Goal: Task Accomplishment & Management: Use online tool/utility

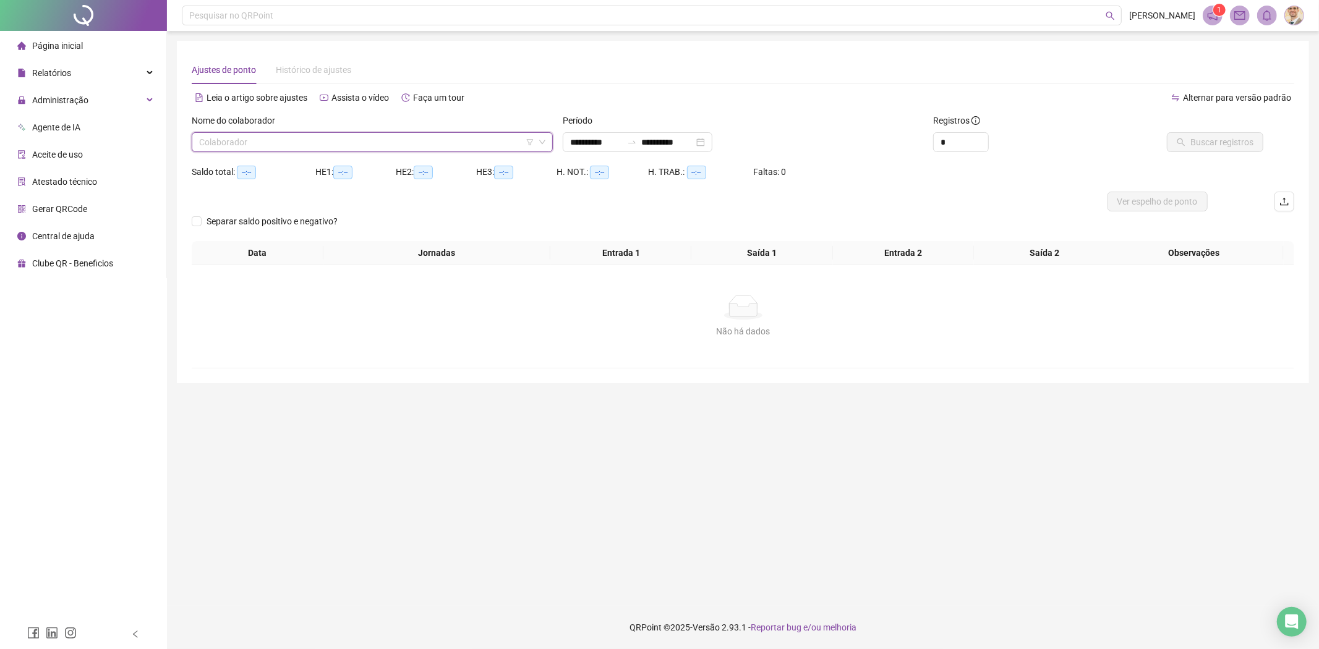
click at [412, 139] on input "search" at bounding box center [366, 142] width 335 height 19
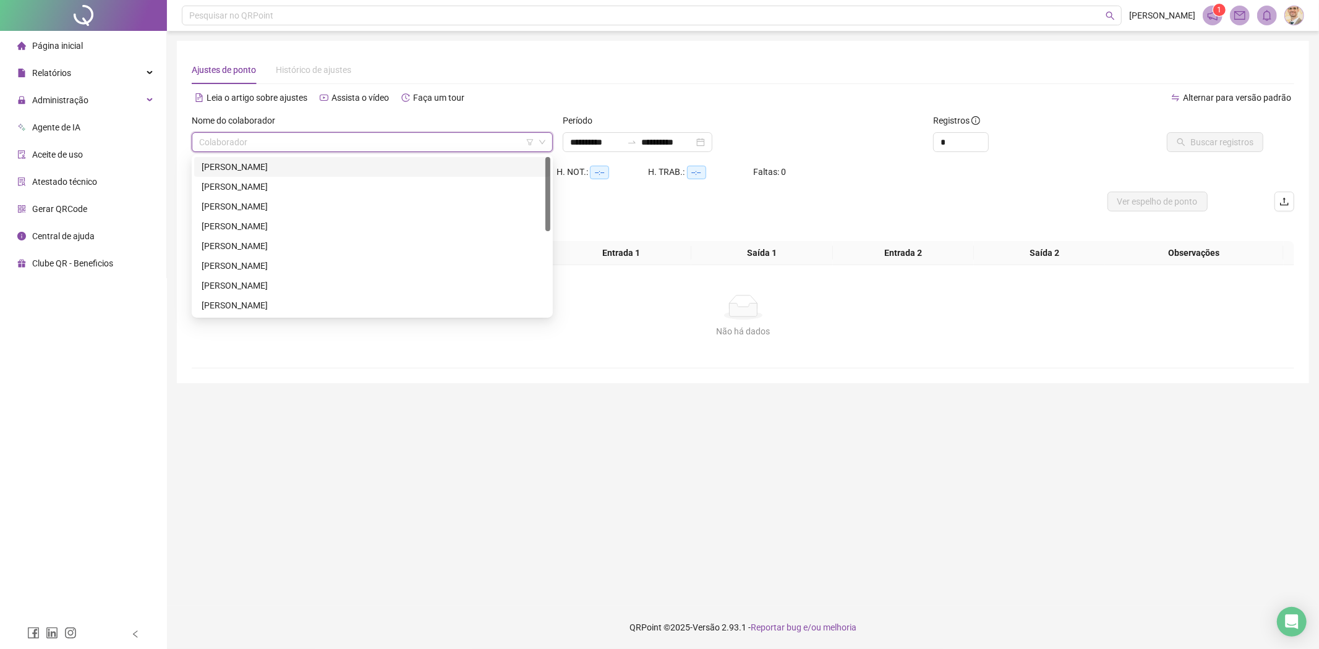
click at [266, 168] on div "[PERSON_NAME]" at bounding box center [372, 167] width 341 height 14
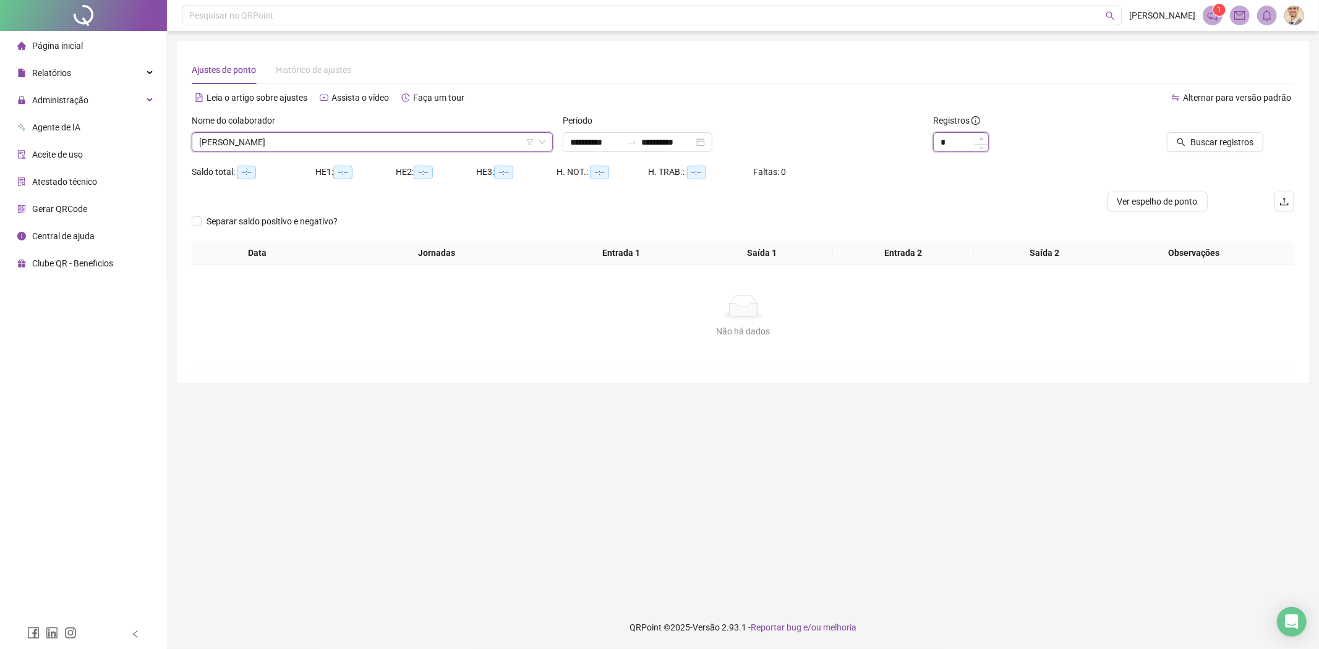
click at [979, 137] on icon "up" at bounding box center [981, 139] width 4 height 4
type input "*"
click at [979, 137] on icon "up" at bounding box center [981, 139] width 4 height 4
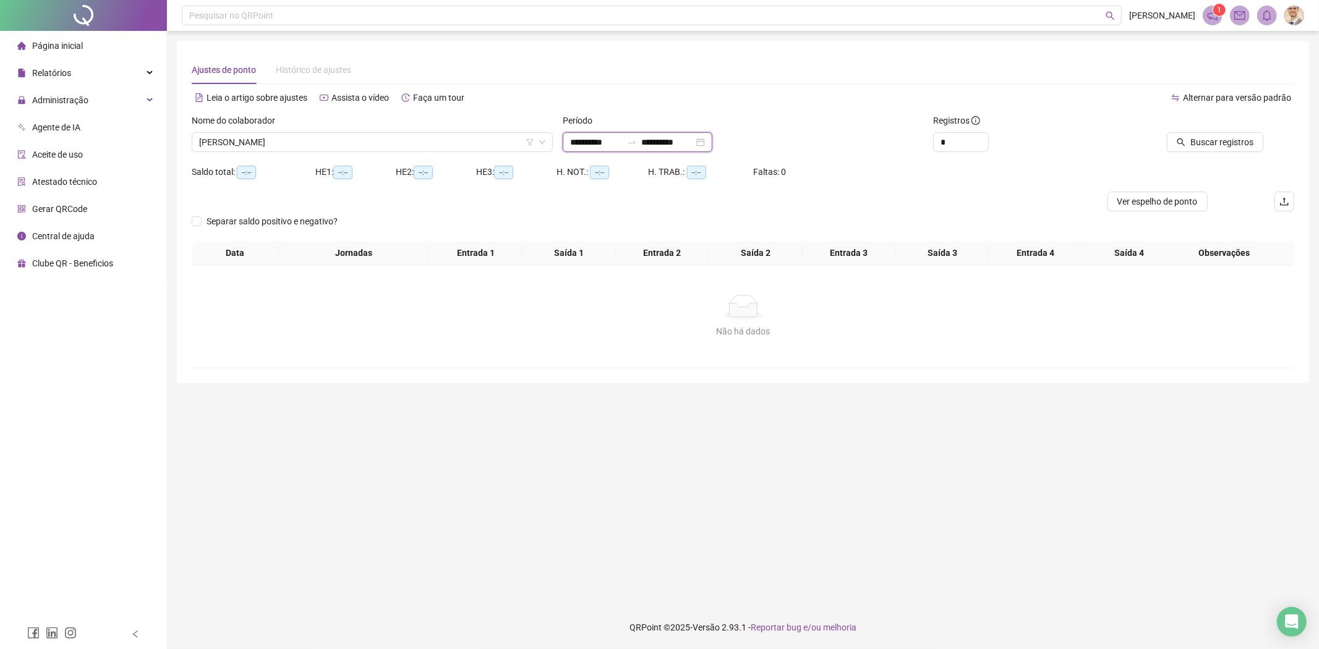
click at [602, 140] on input "**********" at bounding box center [596, 142] width 52 height 14
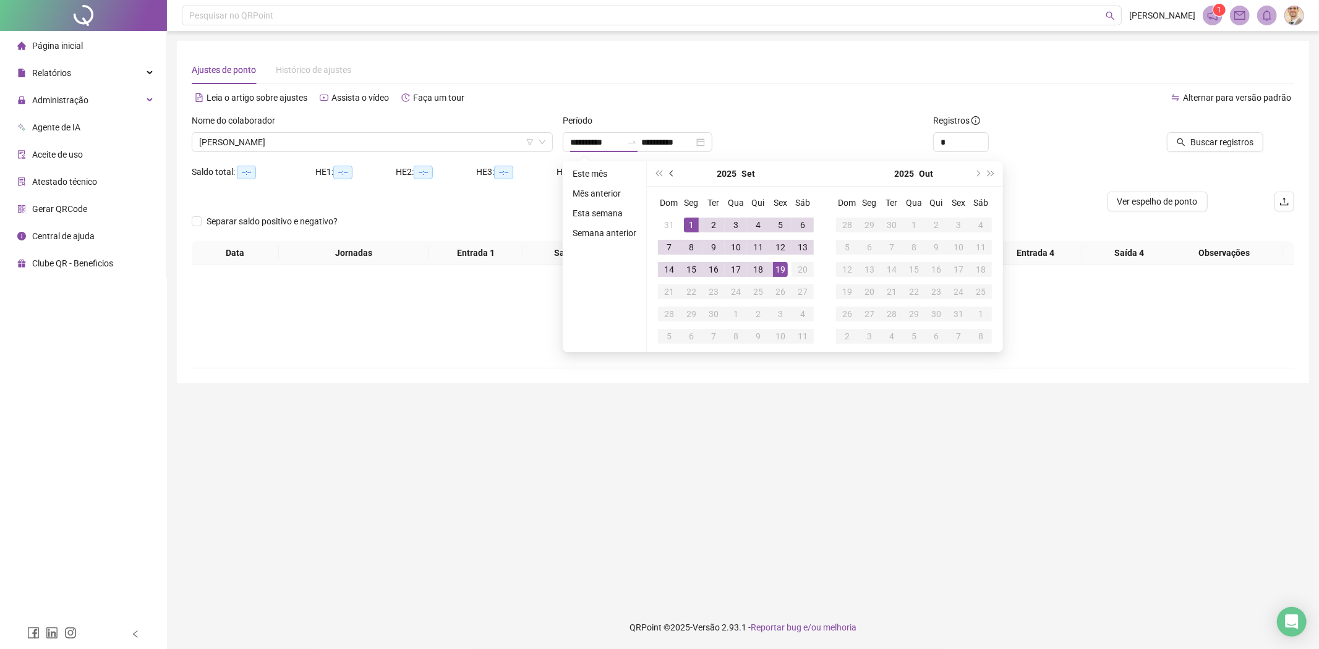
click at [673, 174] on button "prev-year" at bounding box center [672, 173] width 14 height 25
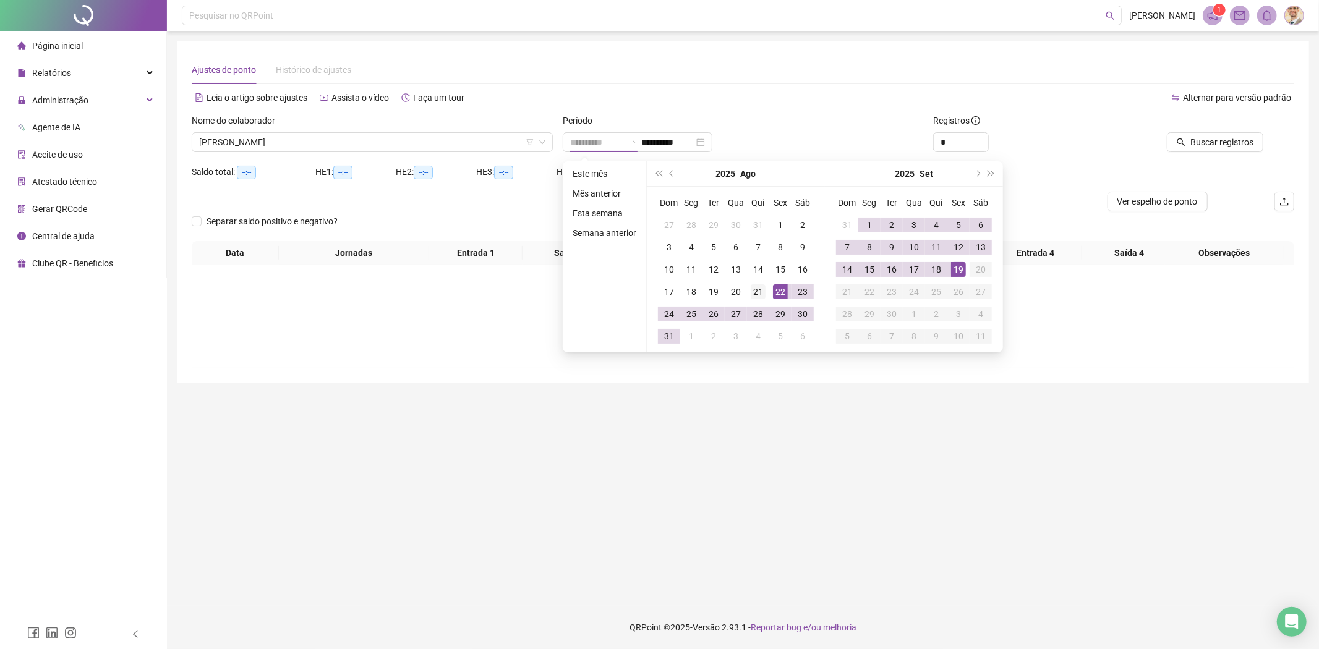
type input "**********"
click at [759, 292] on div "21" at bounding box center [758, 291] width 15 height 15
type input "**********"
click at [957, 272] on div "19" at bounding box center [958, 269] width 15 height 15
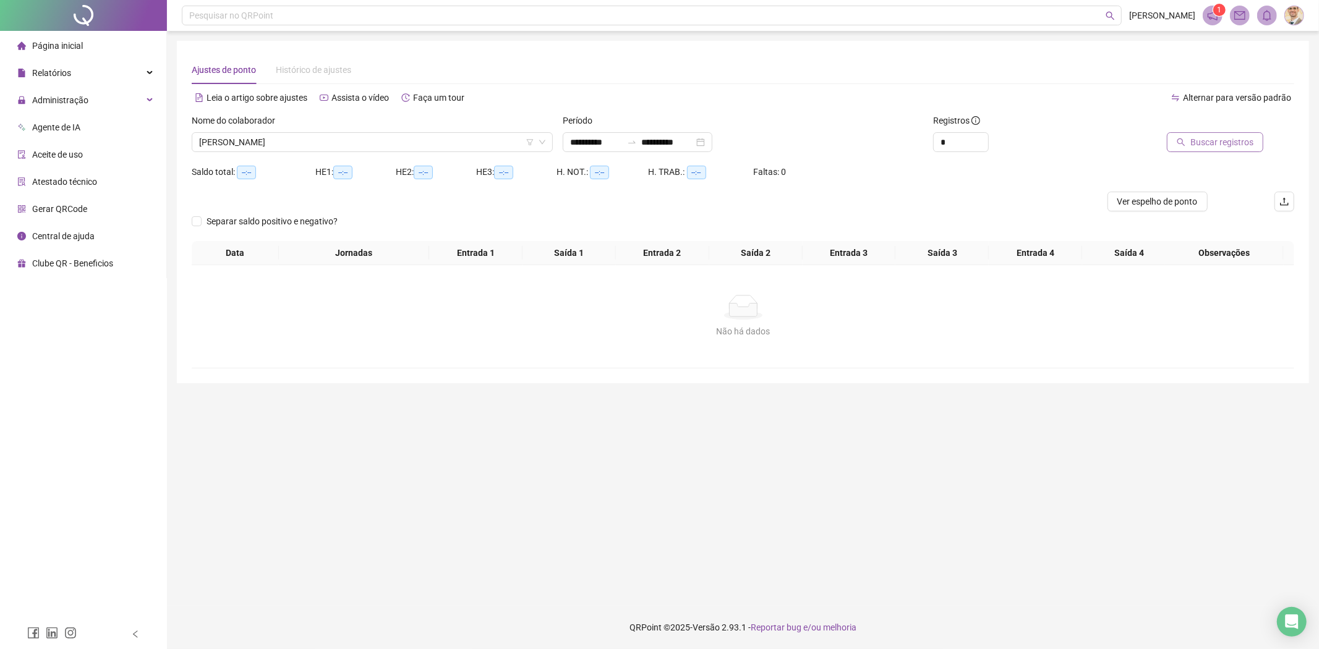
click at [1232, 142] on span "Buscar registros" at bounding box center [1221, 142] width 63 height 14
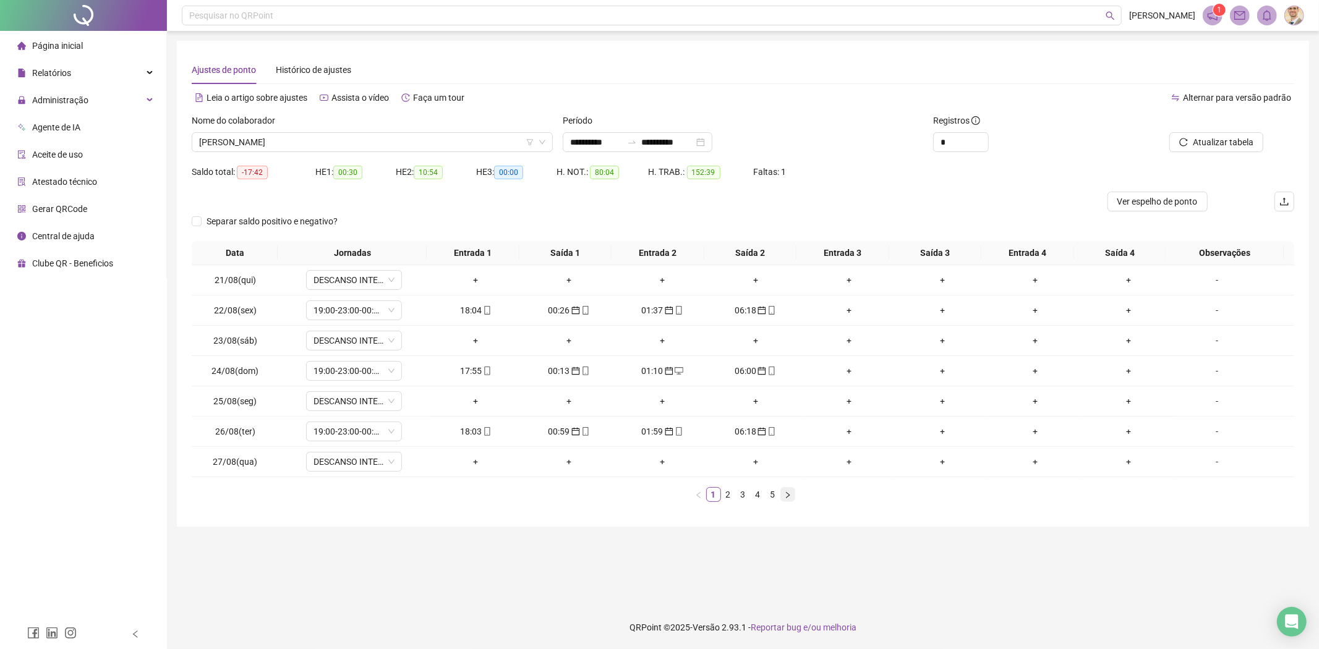
click at [788, 490] on button "button" at bounding box center [787, 494] width 15 height 15
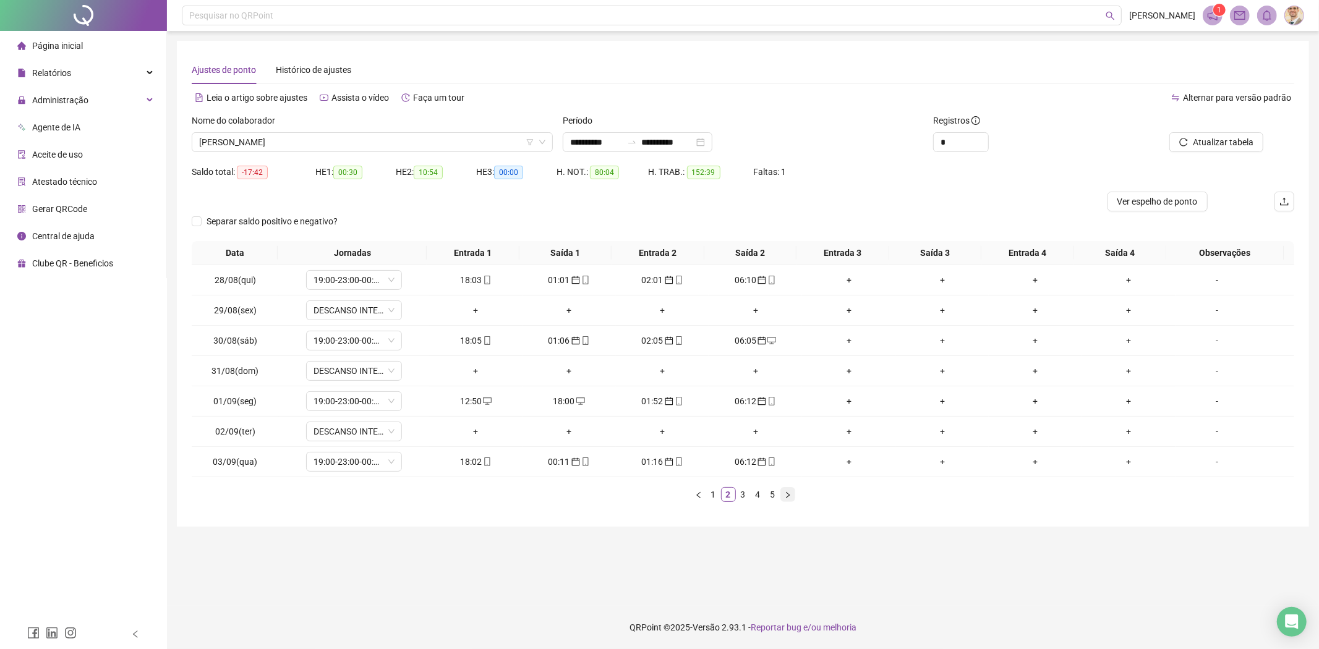
click at [787, 497] on icon "right" at bounding box center [787, 495] width 7 height 7
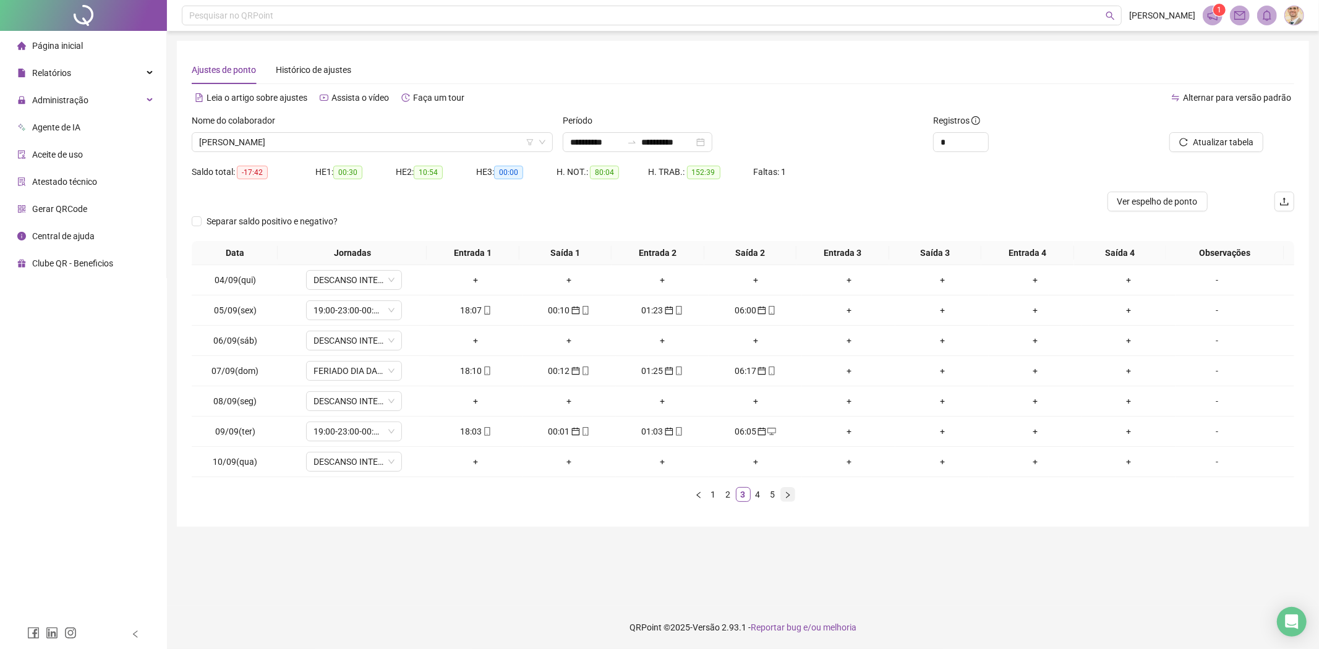
click at [787, 497] on icon "right" at bounding box center [787, 495] width 7 height 7
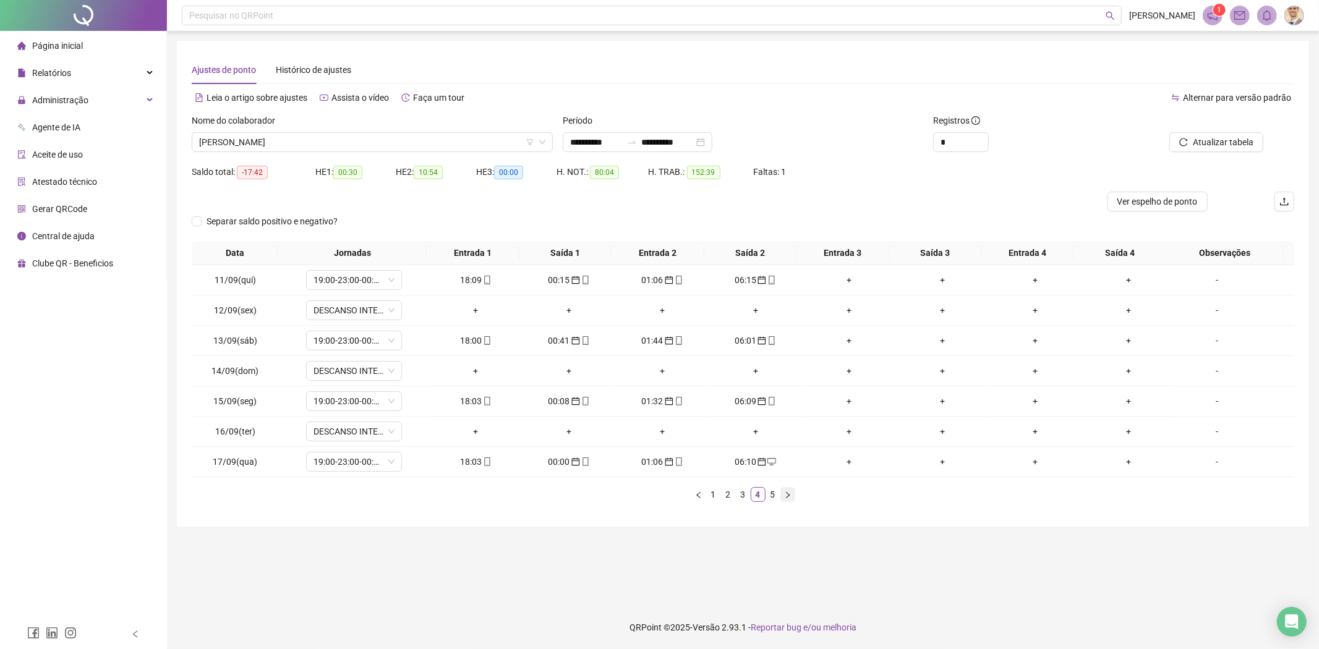
click at [787, 497] on icon "right" at bounding box center [787, 495] width 7 height 7
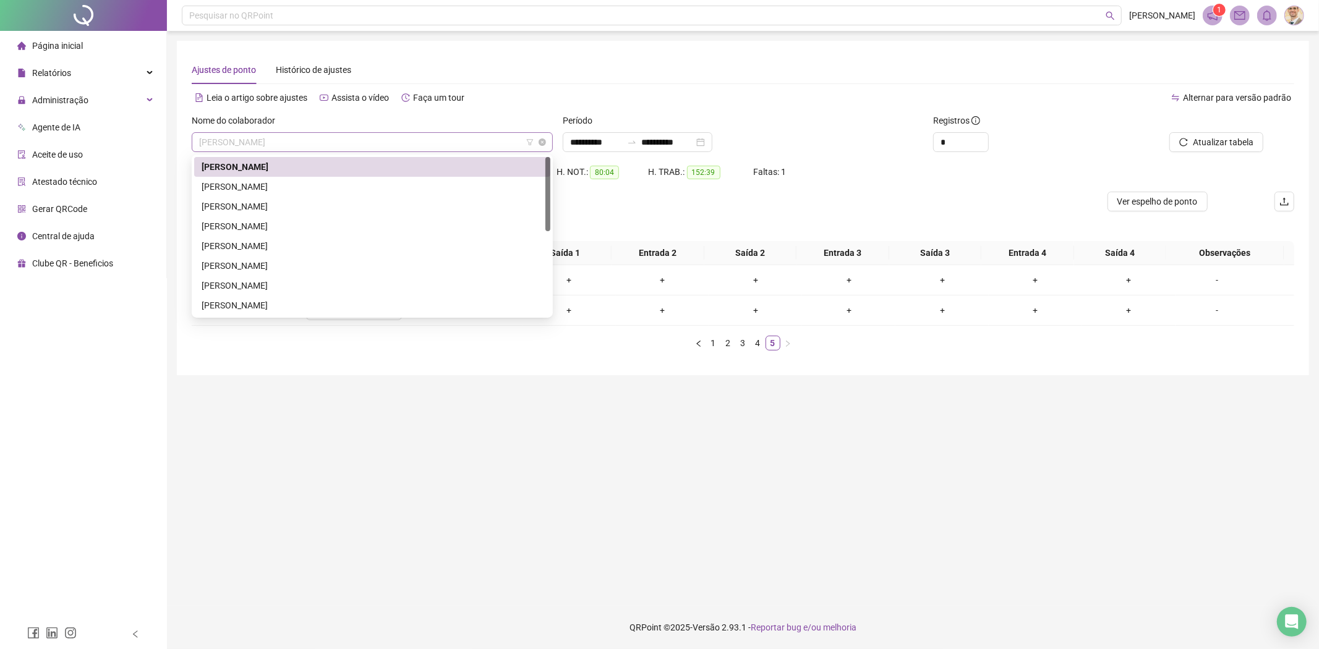
click at [334, 151] on span "[PERSON_NAME]" at bounding box center [372, 142] width 346 height 19
click at [265, 187] on div "[PERSON_NAME]" at bounding box center [372, 187] width 341 height 14
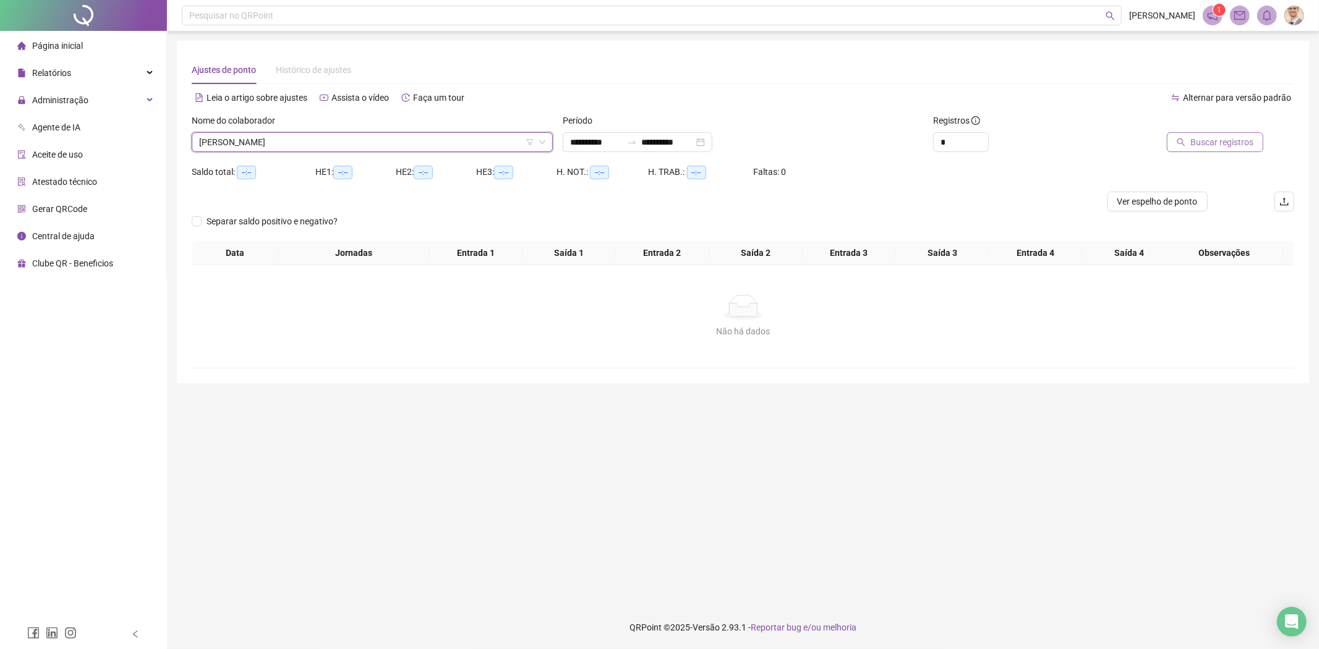
click at [1190, 140] on button "Buscar registros" at bounding box center [1215, 142] width 96 height 20
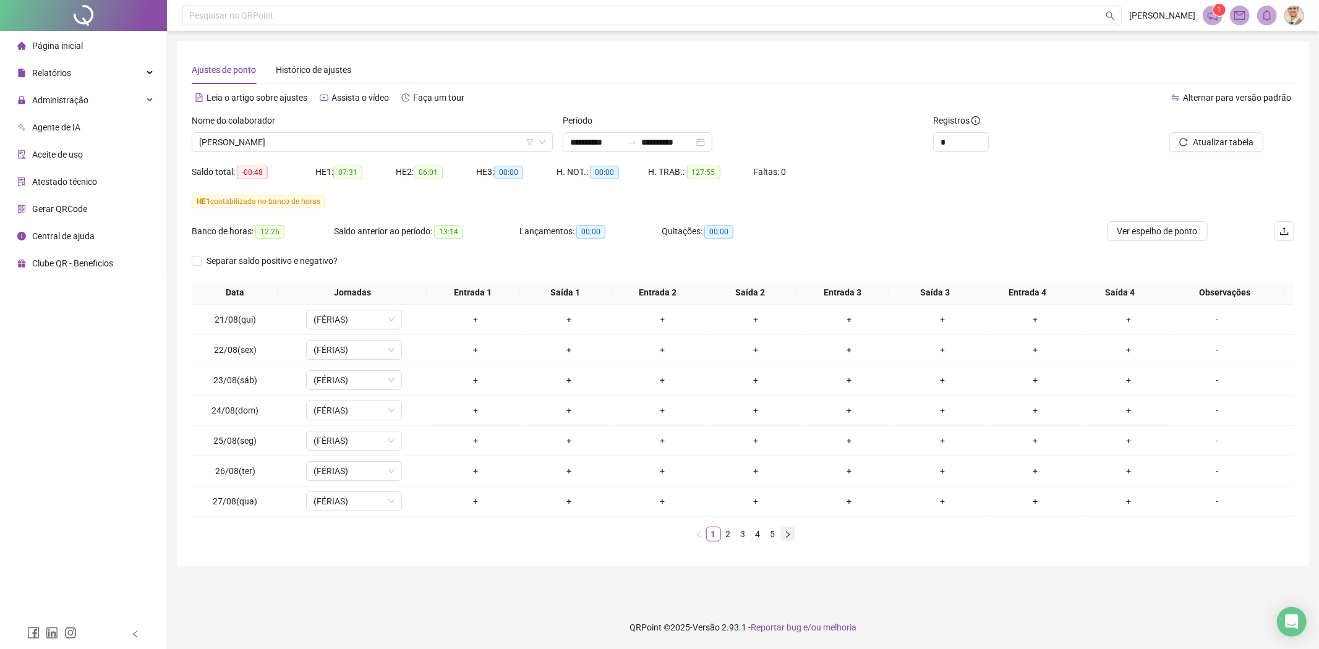
click at [790, 535] on icon "right" at bounding box center [787, 534] width 7 height 7
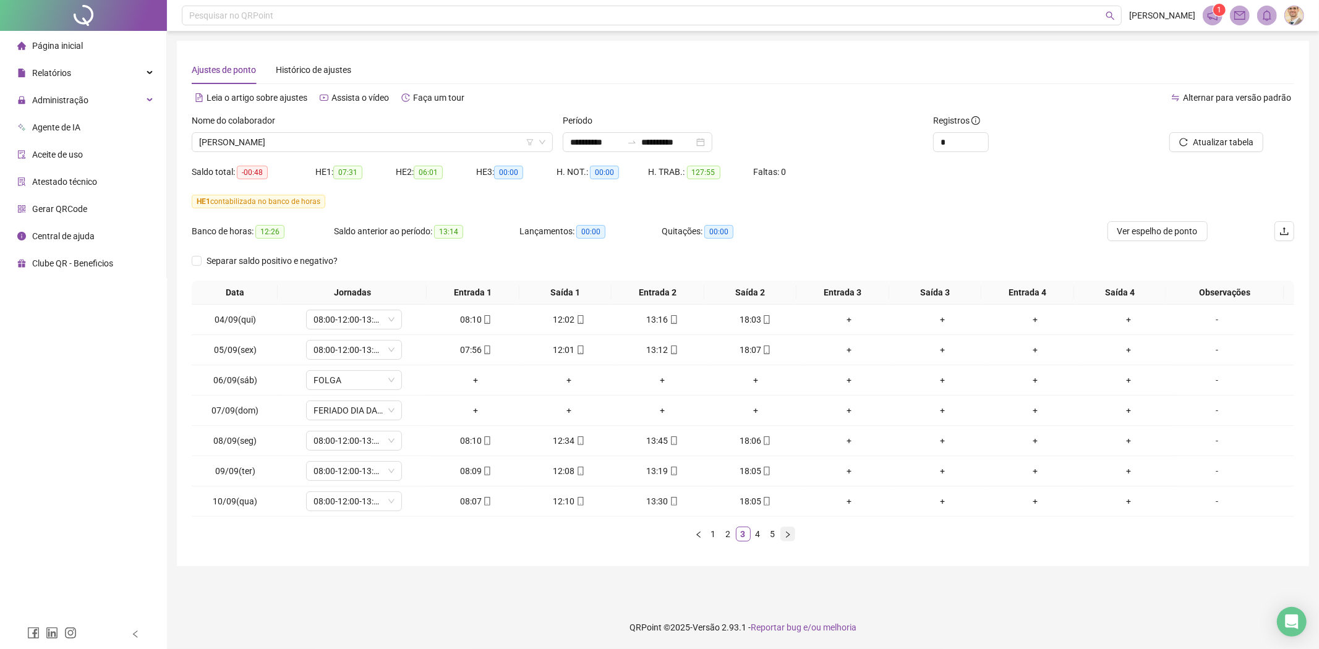
click at [790, 535] on icon "right" at bounding box center [787, 534] width 7 height 7
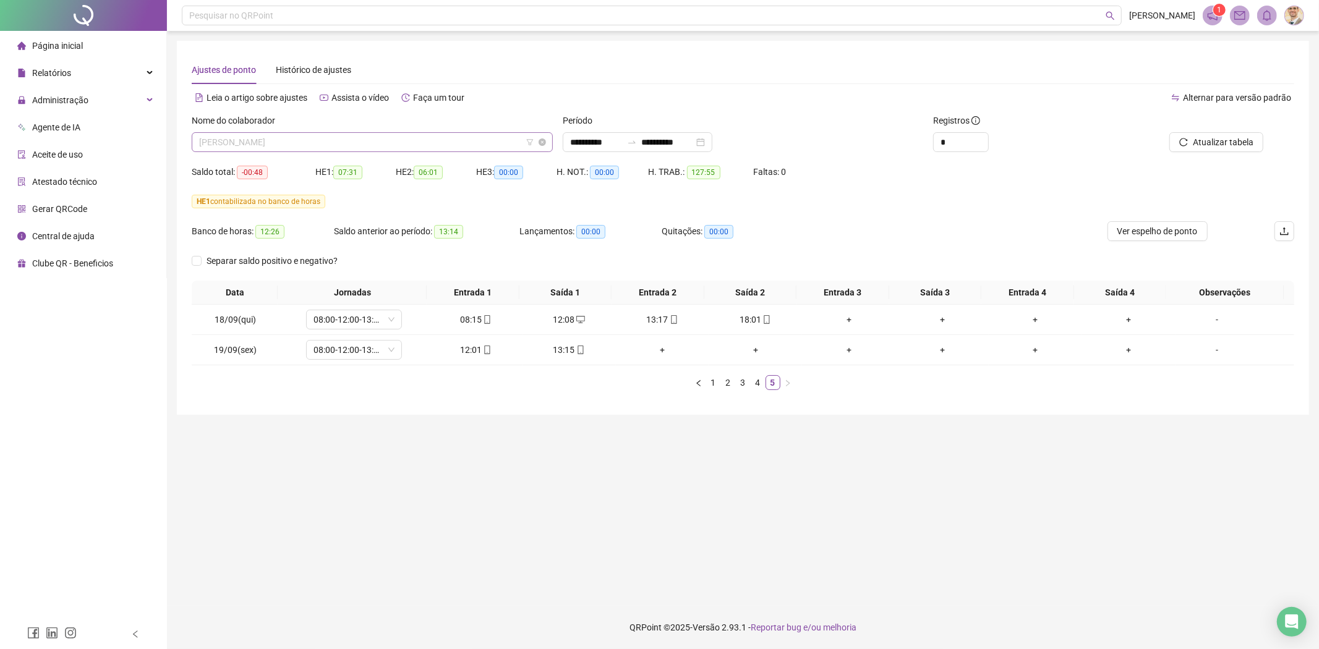
click at [440, 139] on span "[PERSON_NAME]" at bounding box center [372, 142] width 346 height 19
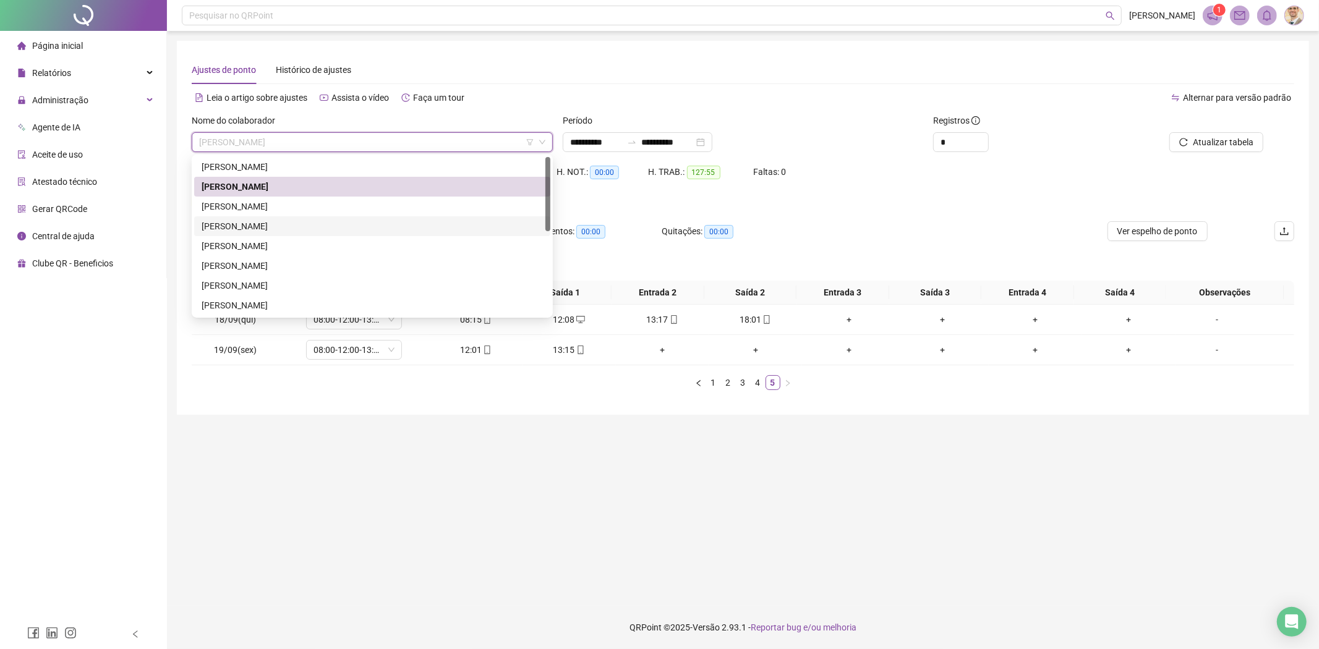
click at [323, 225] on div "[PERSON_NAME]" at bounding box center [372, 227] width 341 height 14
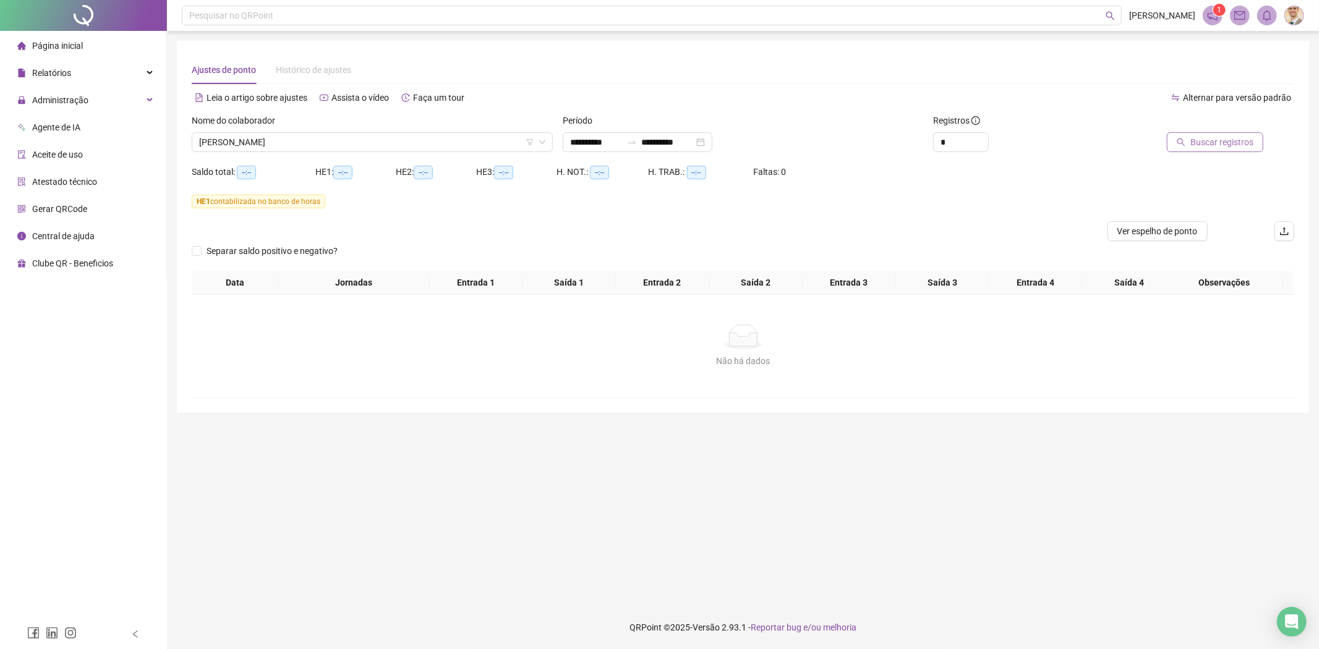
click at [1216, 145] on span "Buscar registros" at bounding box center [1221, 142] width 63 height 14
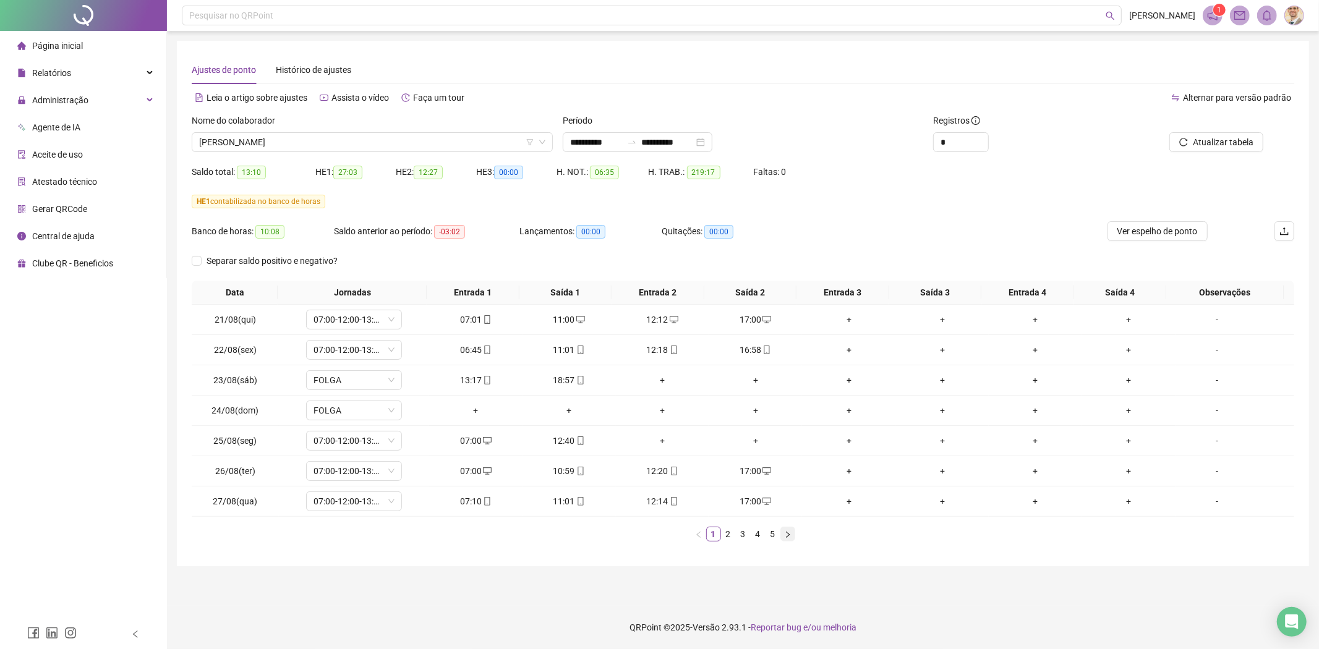
click at [788, 534] on icon "right" at bounding box center [788, 534] width 4 height 6
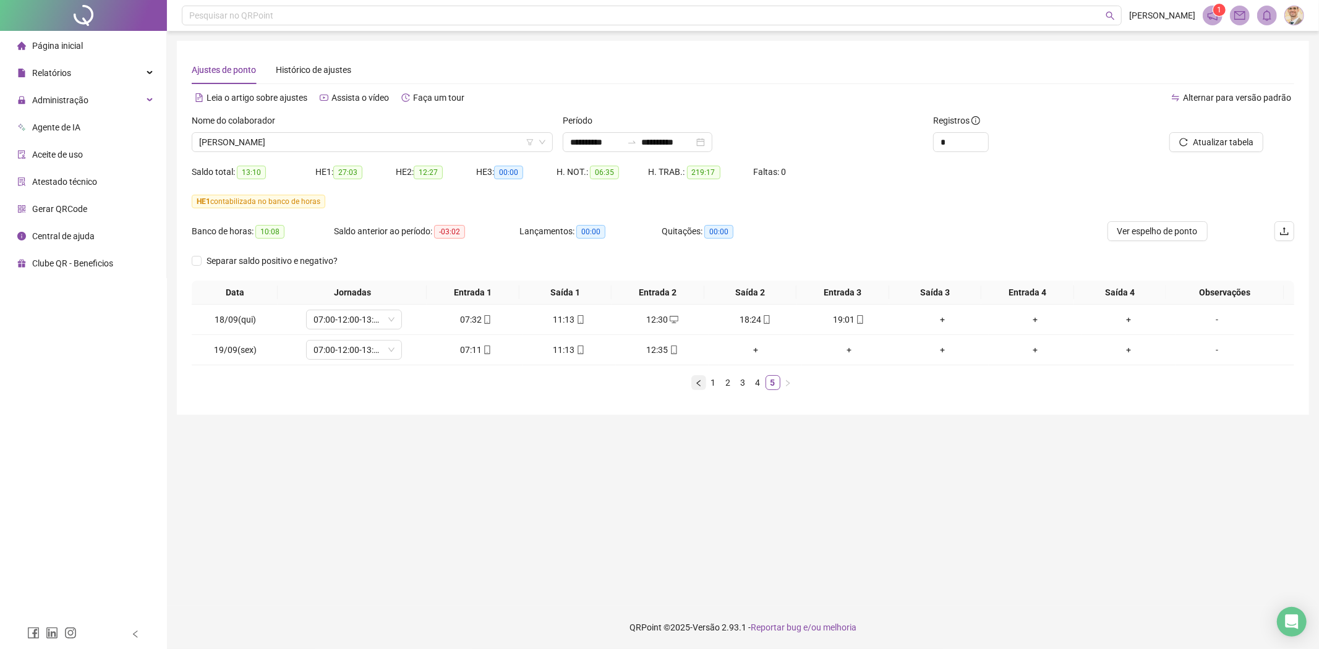
click at [696, 387] on button "button" at bounding box center [698, 382] width 15 height 15
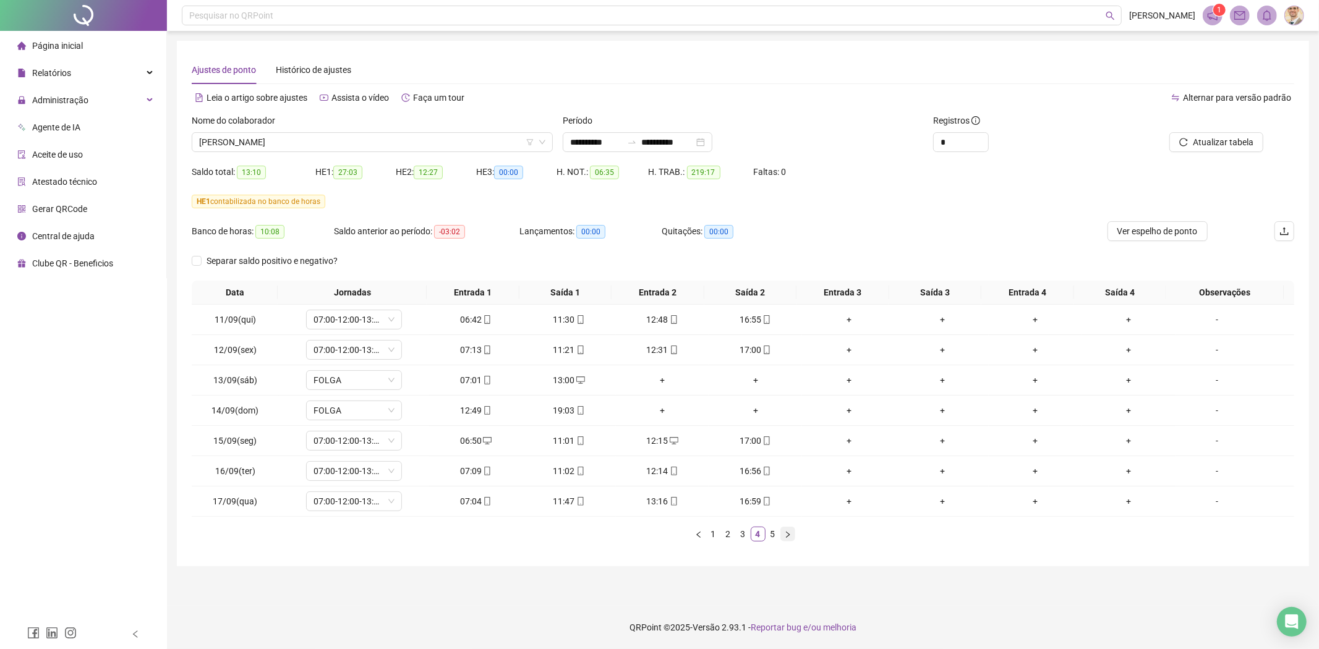
click at [788, 533] on icon "right" at bounding box center [787, 534] width 7 height 7
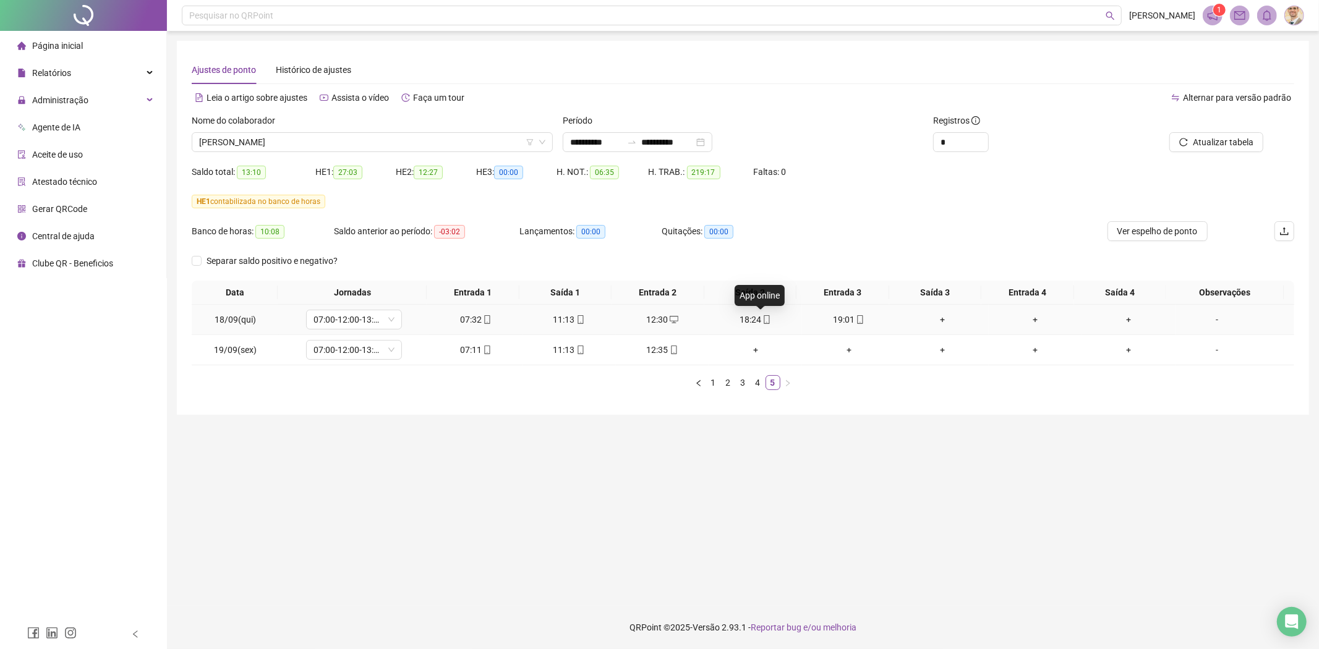
click at [761, 316] on span "mobile" at bounding box center [766, 319] width 10 height 9
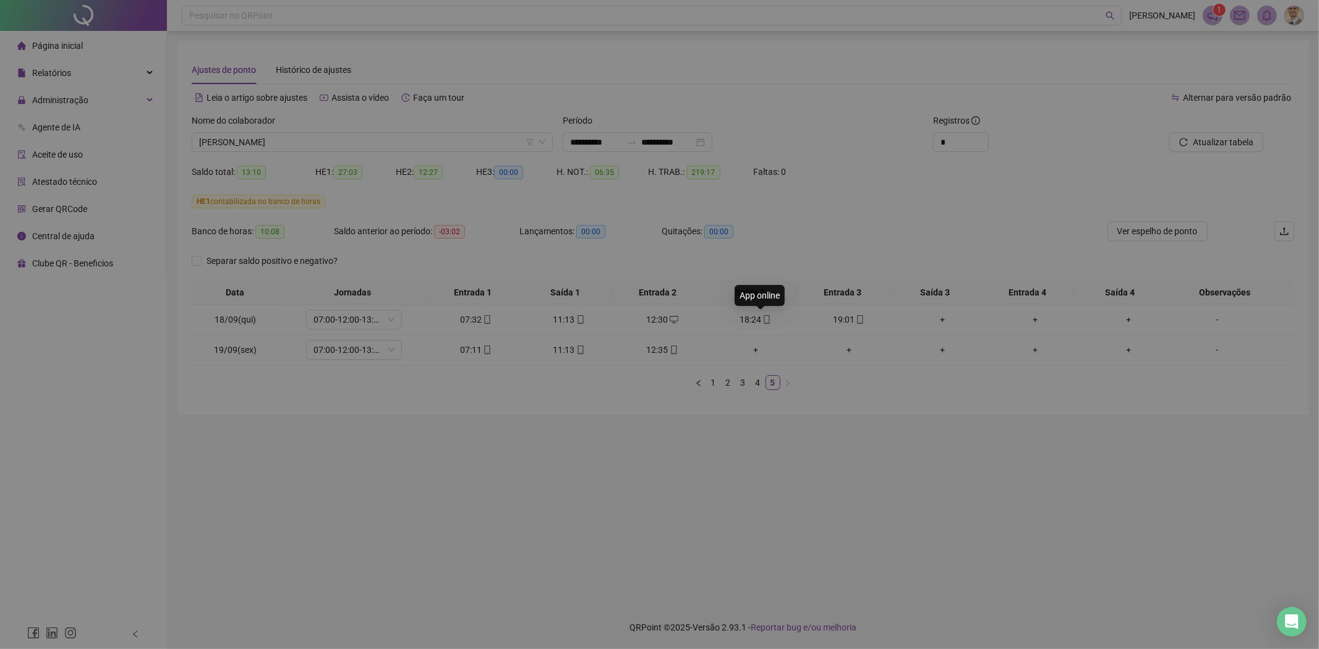
type input "**********"
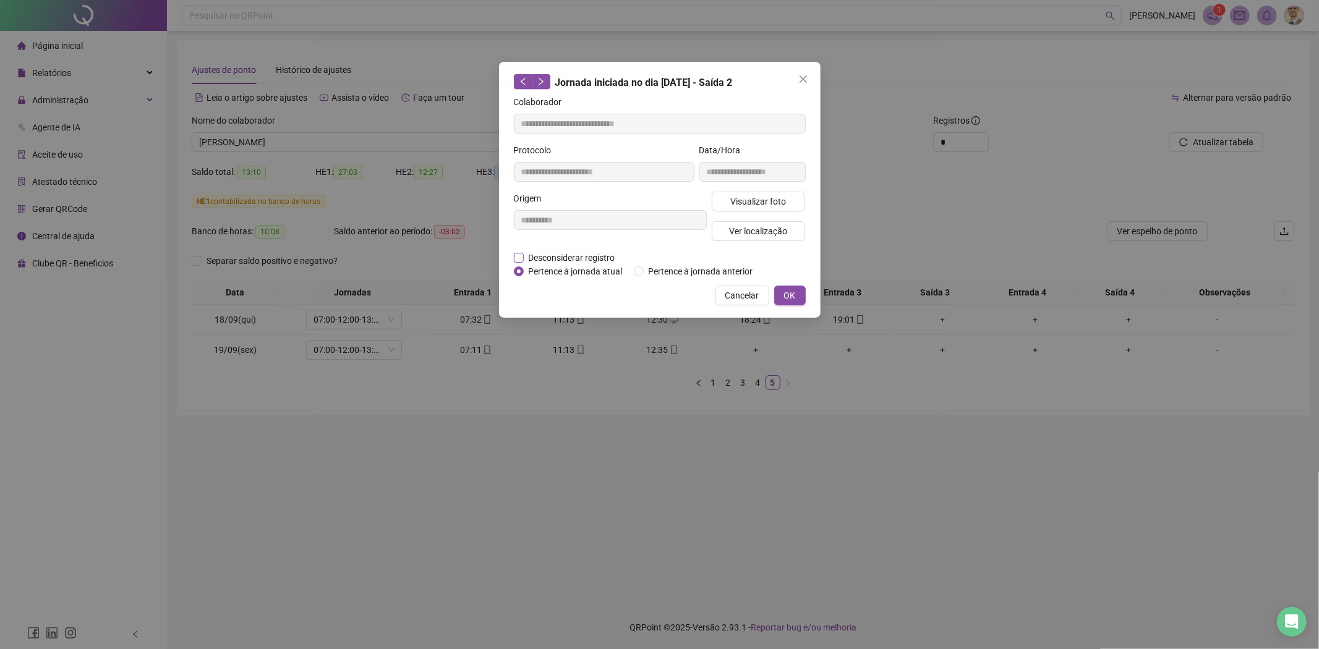
click at [581, 255] on span "Desconsiderar registro" at bounding box center [572, 258] width 96 height 14
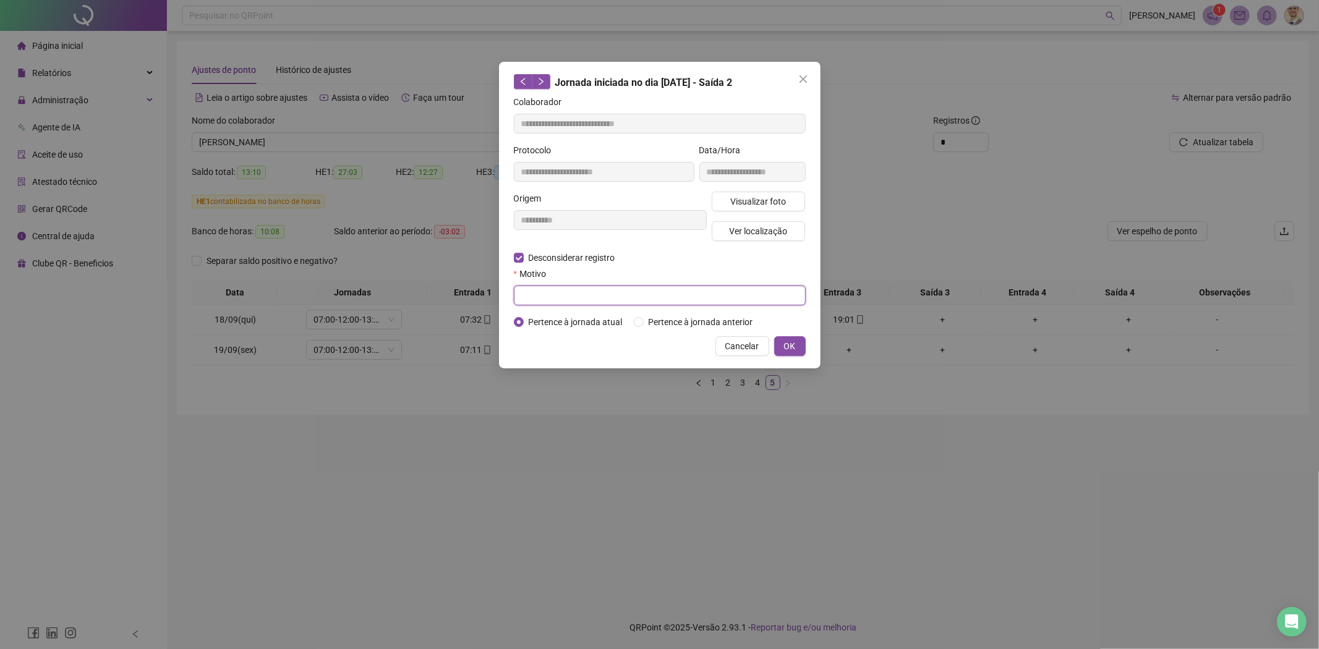
click at [589, 293] on input "text" at bounding box center [660, 296] width 292 height 20
type input "**********"
click at [790, 348] on span "OK" at bounding box center [790, 346] width 12 height 14
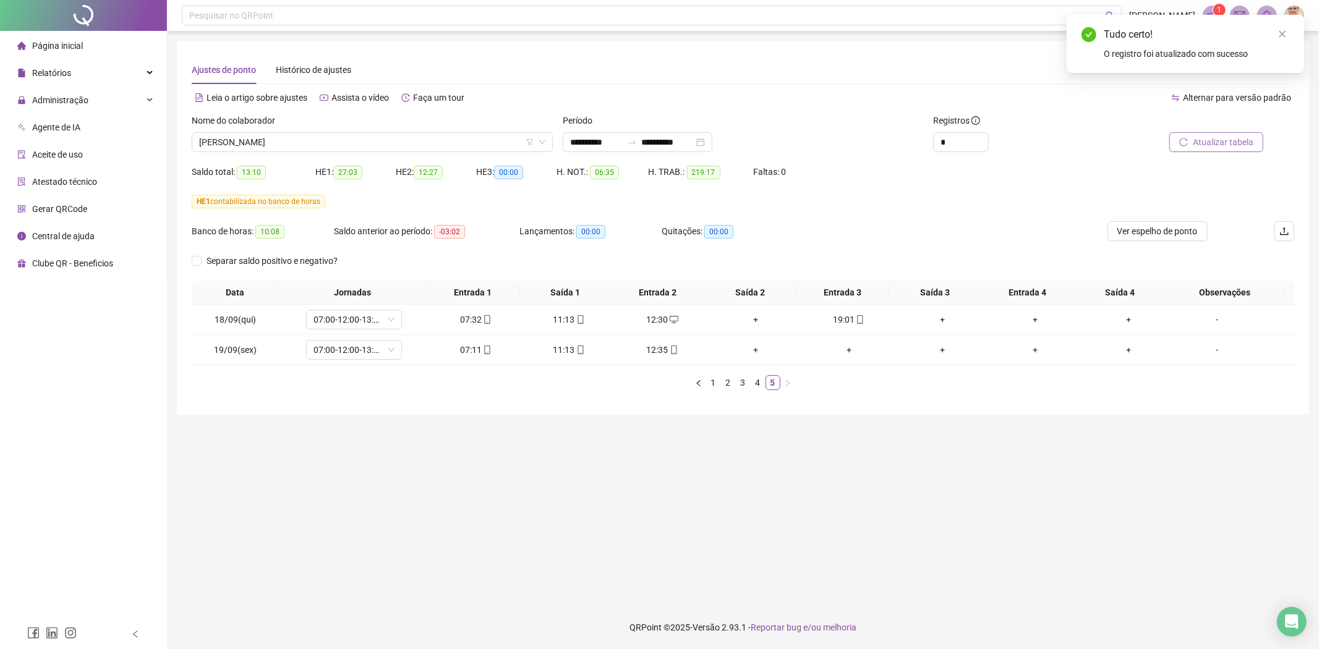
click at [1200, 146] on span "Atualizar tabela" at bounding box center [1223, 142] width 61 height 14
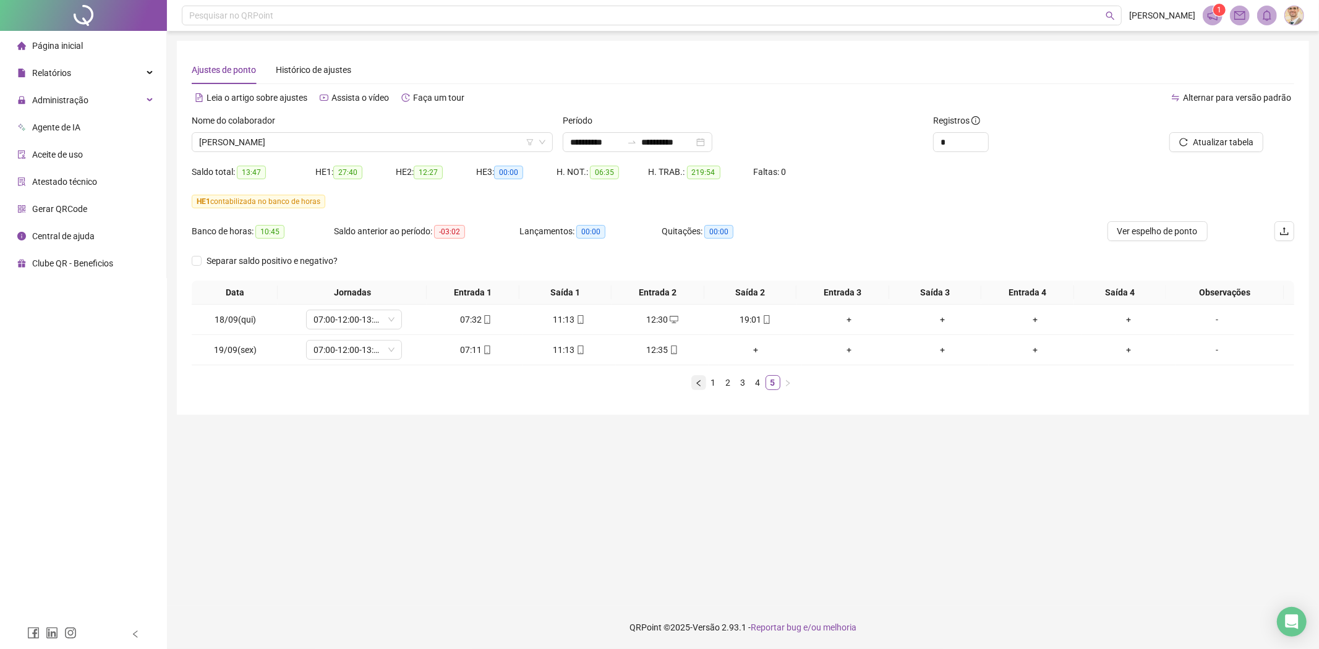
click at [700, 384] on icon "left" at bounding box center [698, 383] width 7 height 7
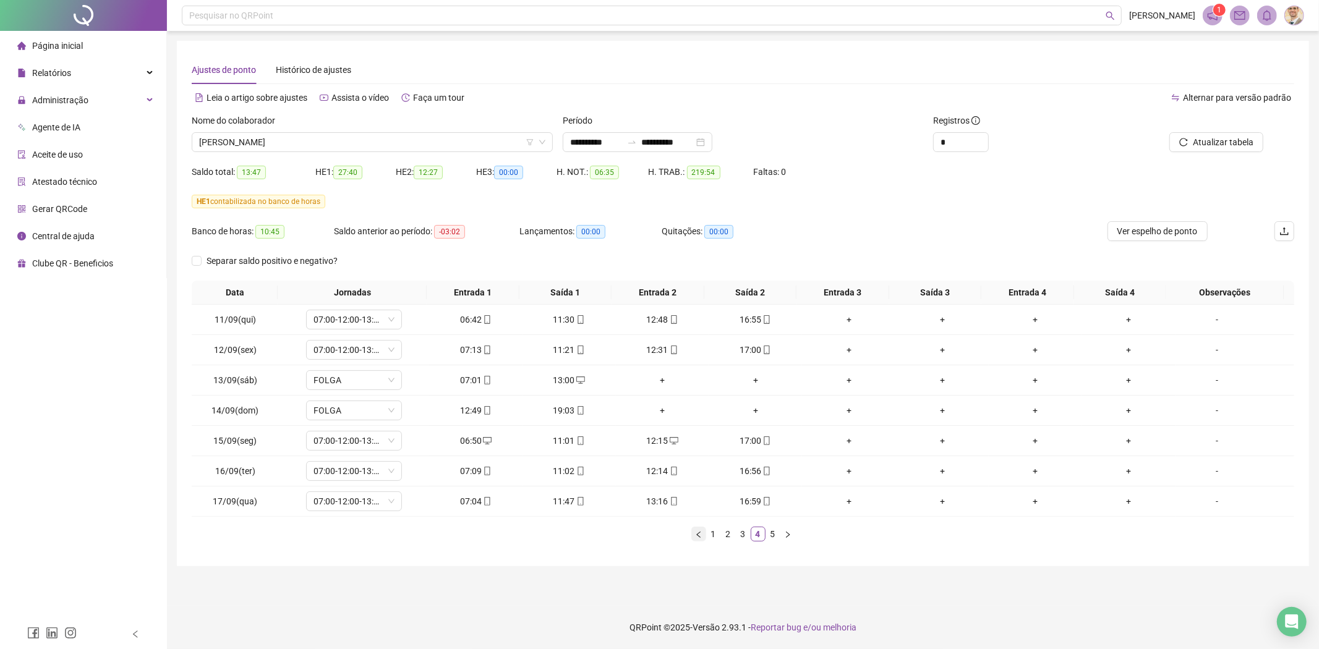
click at [701, 534] on icon "left" at bounding box center [698, 534] width 7 height 7
click at [695, 534] on icon "left" at bounding box center [698, 534] width 7 height 7
click at [417, 136] on span "[PERSON_NAME]" at bounding box center [372, 142] width 346 height 19
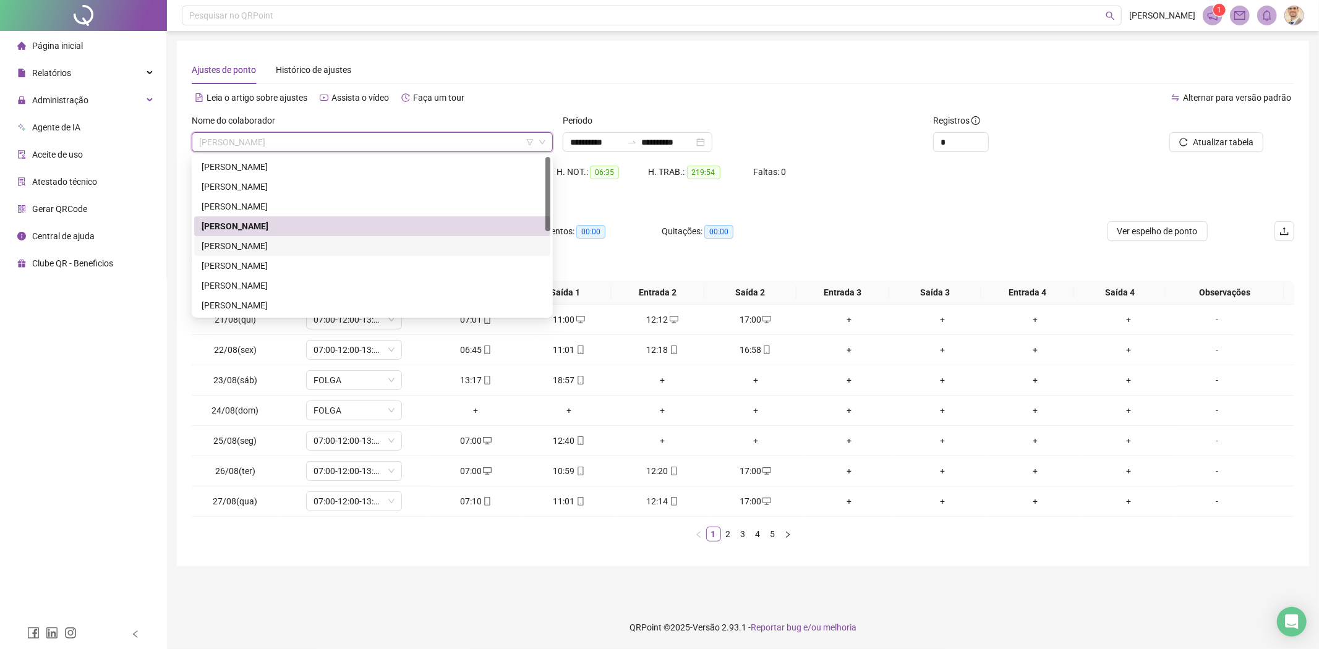
click at [289, 245] on div "[PERSON_NAME]" at bounding box center [372, 246] width 341 height 14
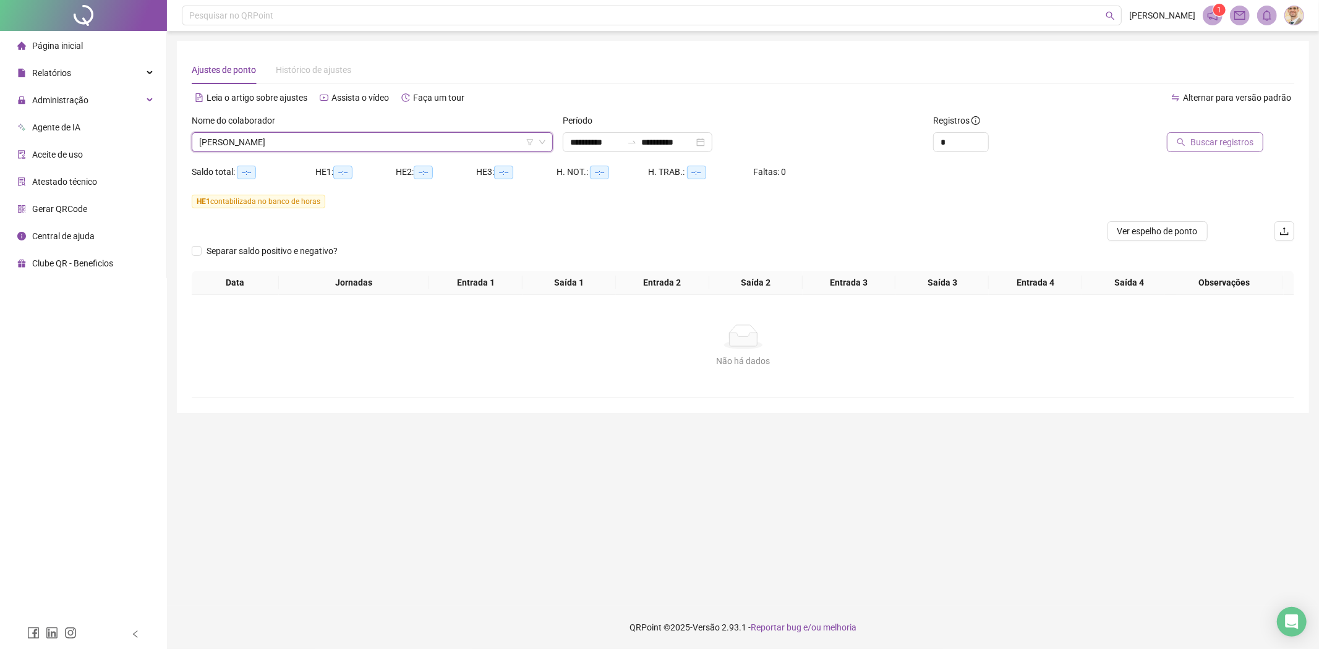
click at [1212, 136] on span "Buscar registros" at bounding box center [1221, 142] width 63 height 14
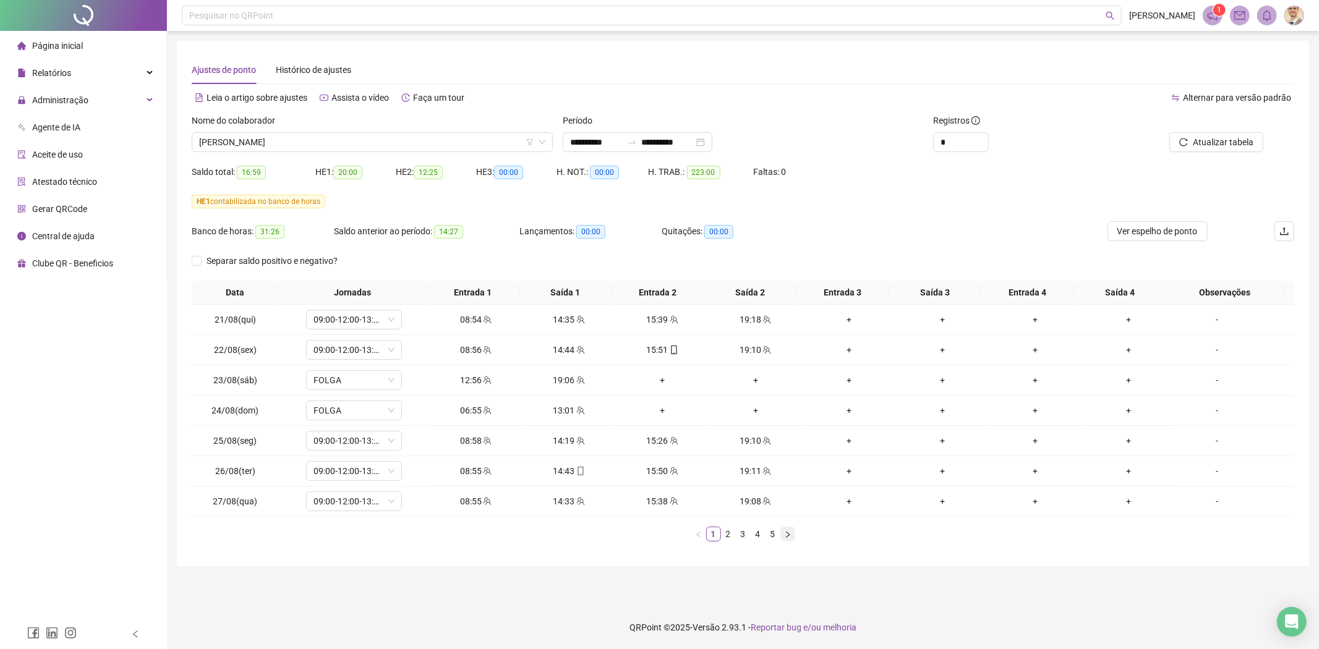
click at [789, 539] on icon "right" at bounding box center [787, 534] width 7 height 7
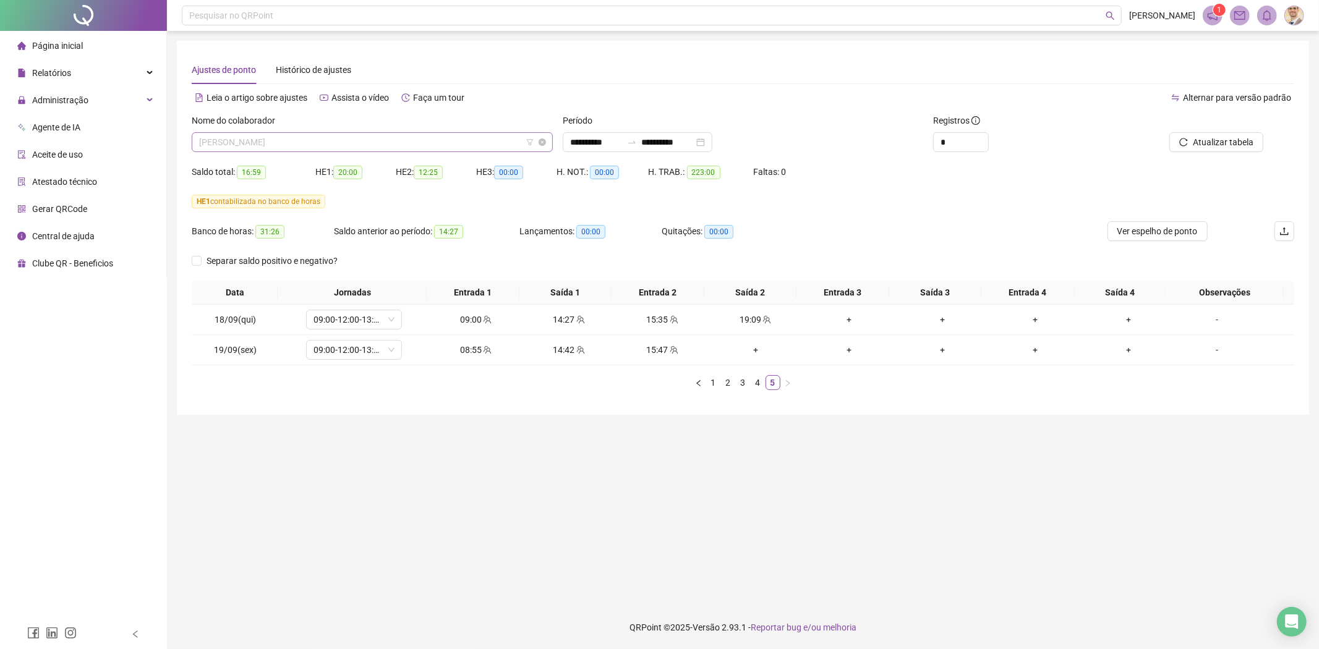
click at [428, 141] on span "[PERSON_NAME]" at bounding box center [372, 142] width 346 height 19
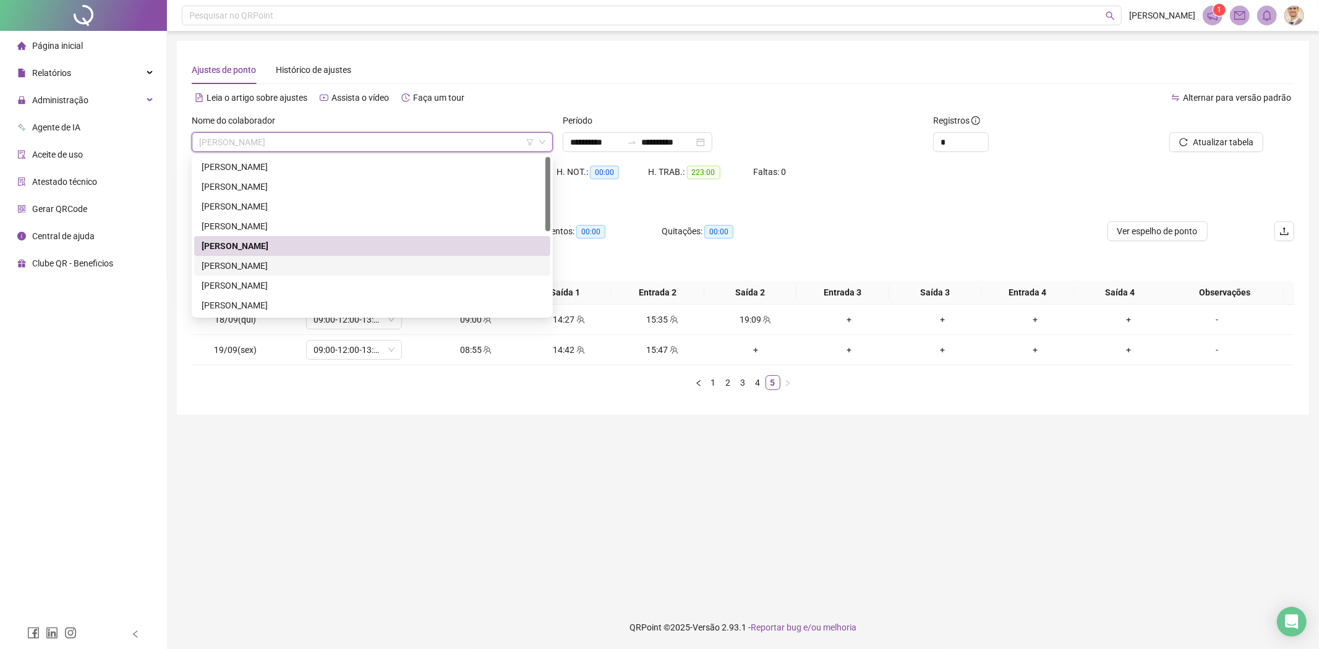
click at [216, 269] on div "[PERSON_NAME]" at bounding box center [372, 266] width 341 height 14
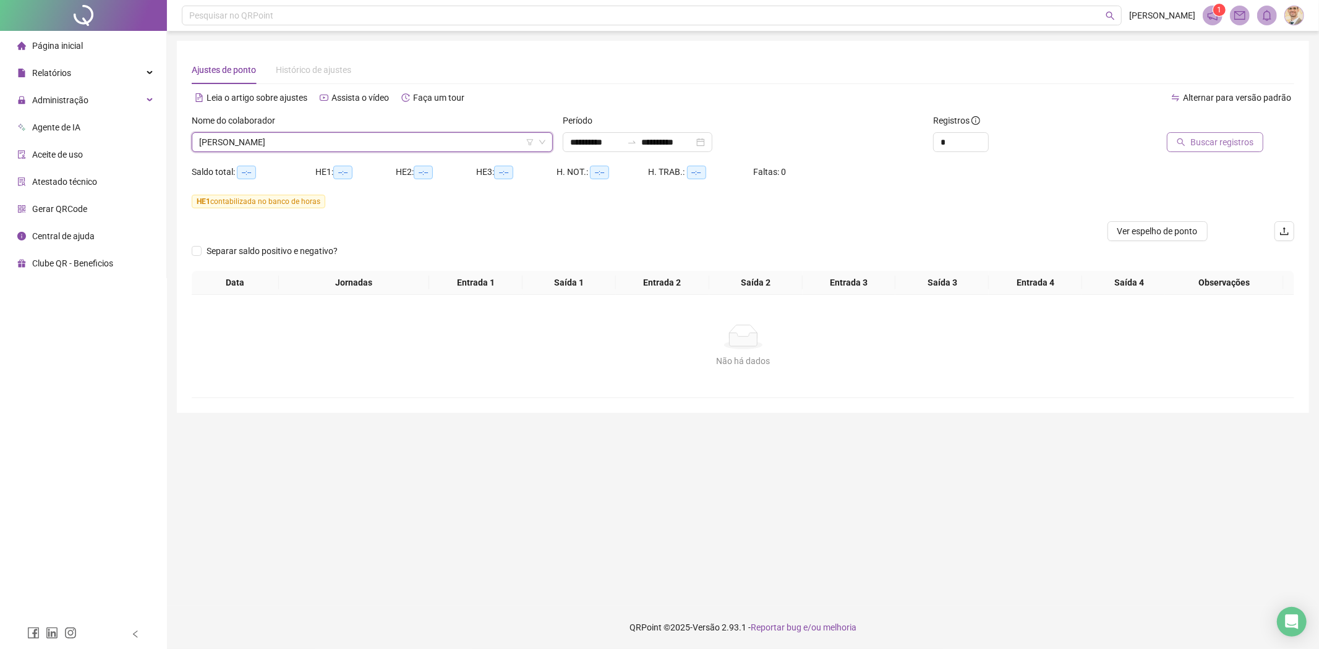
click at [1222, 141] on span "Buscar registros" at bounding box center [1221, 142] width 63 height 14
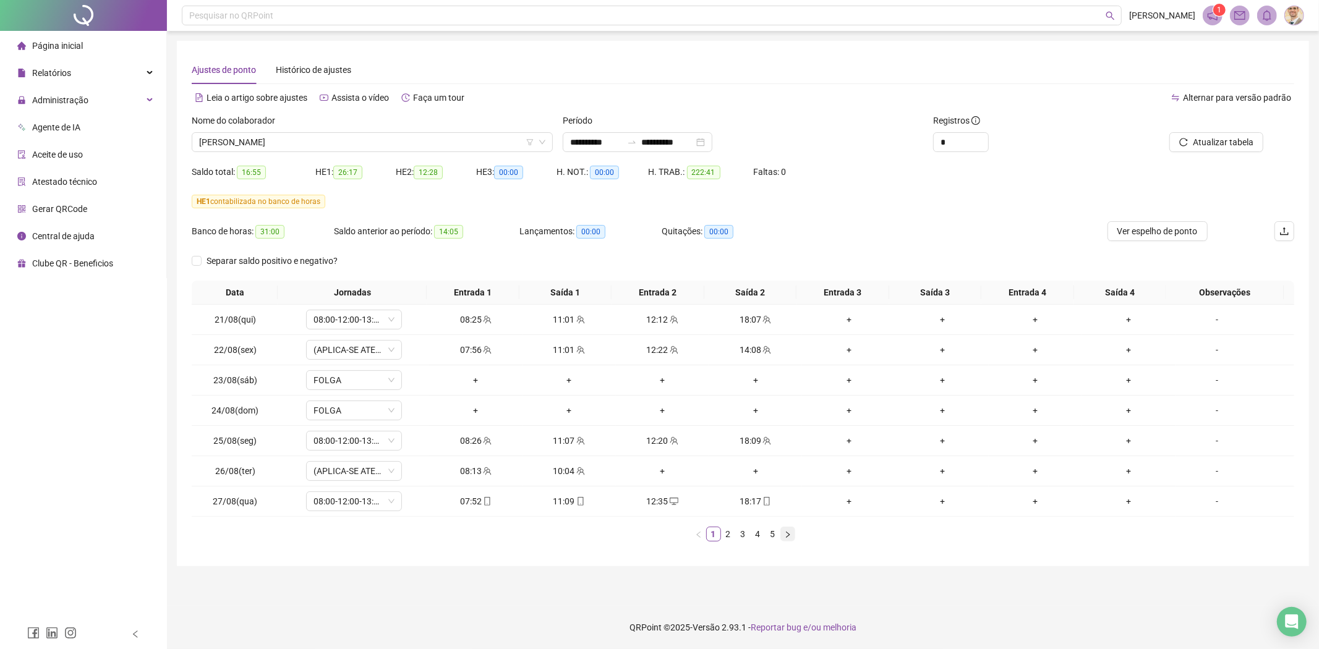
click at [787, 538] on icon "right" at bounding box center [787, 534] width 7 height 7
click at [789, 536] on icon "right" at bounding box center [787, 534] width 7 height 7
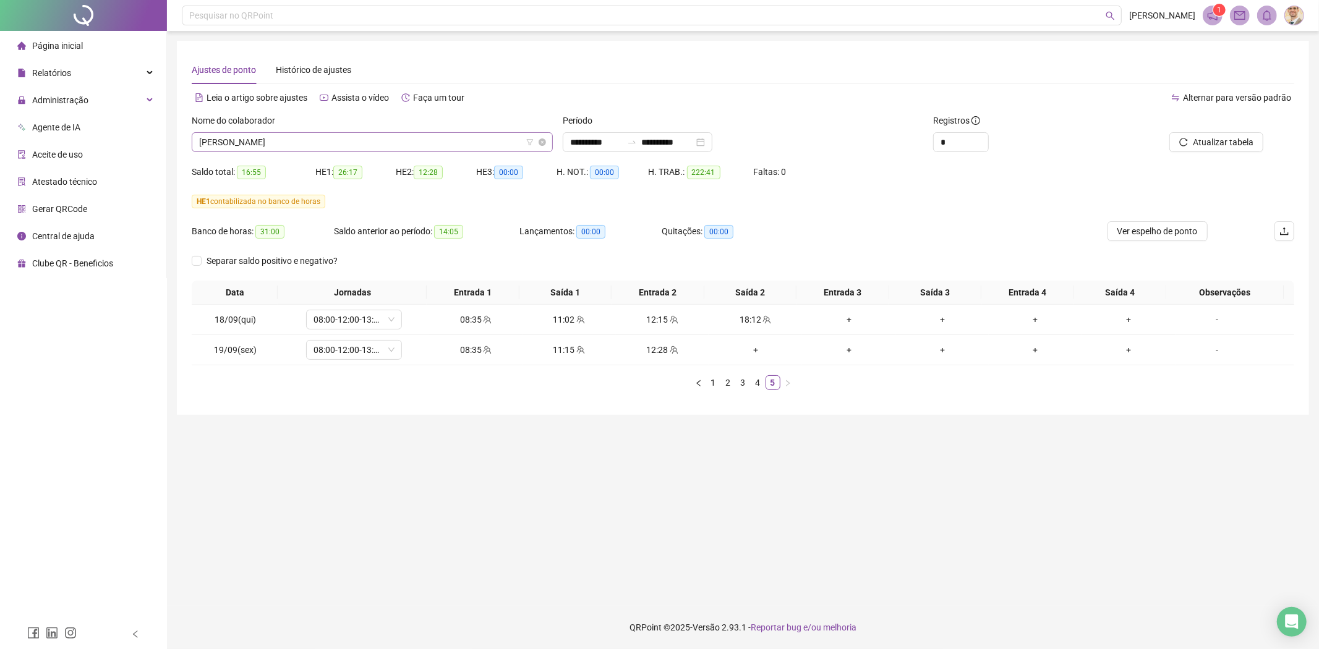
click at [433, 143] on span "[PERSON_NAME]" at bounding box center [372, 142] width 346 height 19
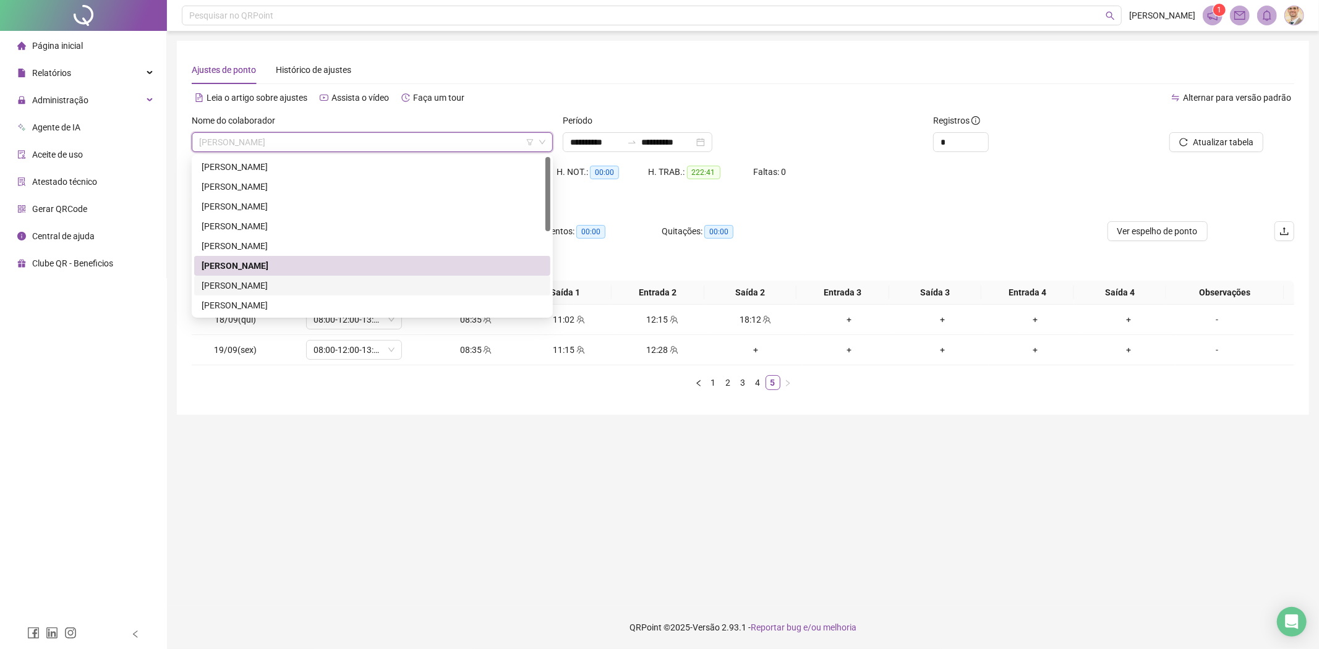
click at [260, 283] on div "[PERSON_NAME]" at bounding box center [372, 286] width 341 height 14
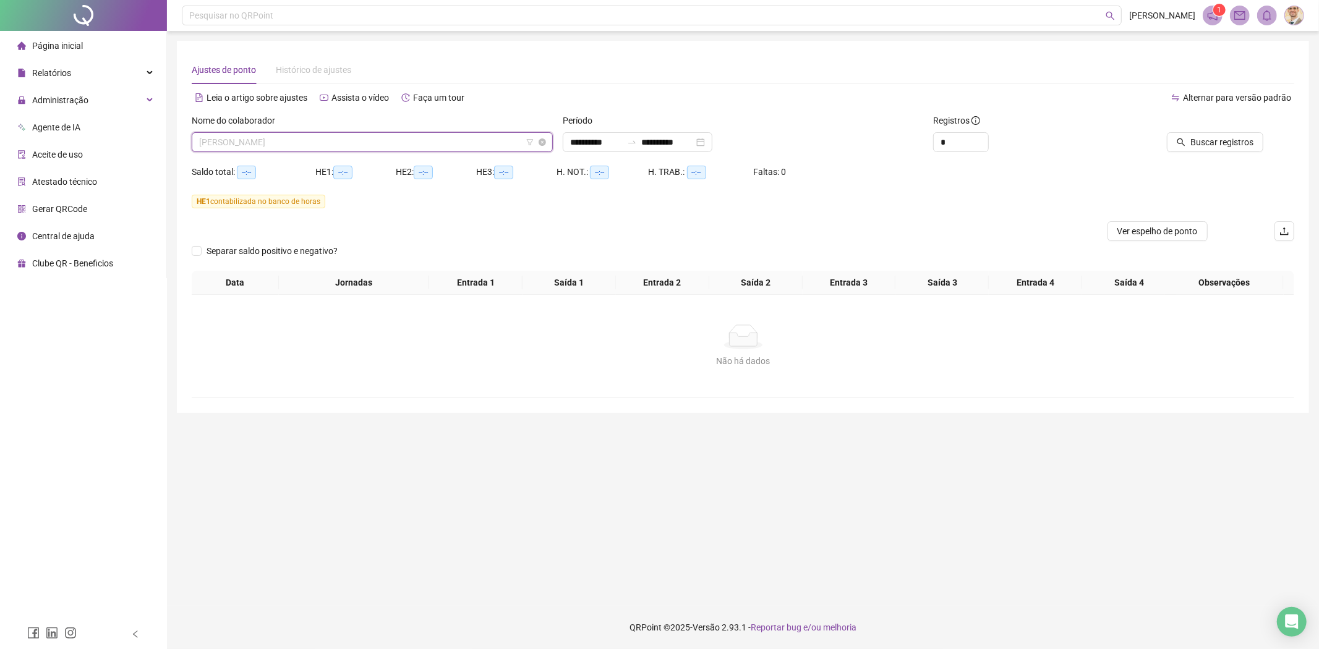
click at [351, 146] on span "[PERSON_NAME]" at bounding box center [372, 142] width 346 height 19
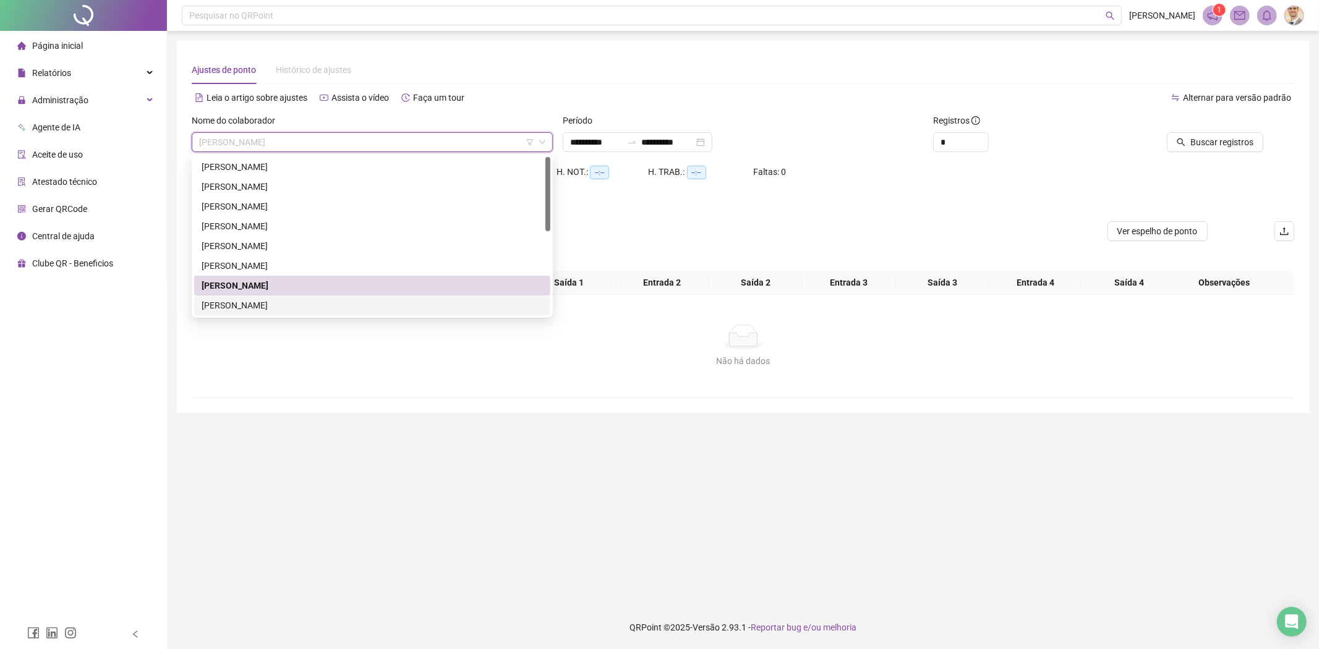
click at [285, 306] on div "[PERSON_NAME]" at bounding box center [372, 306] width 341 height 14
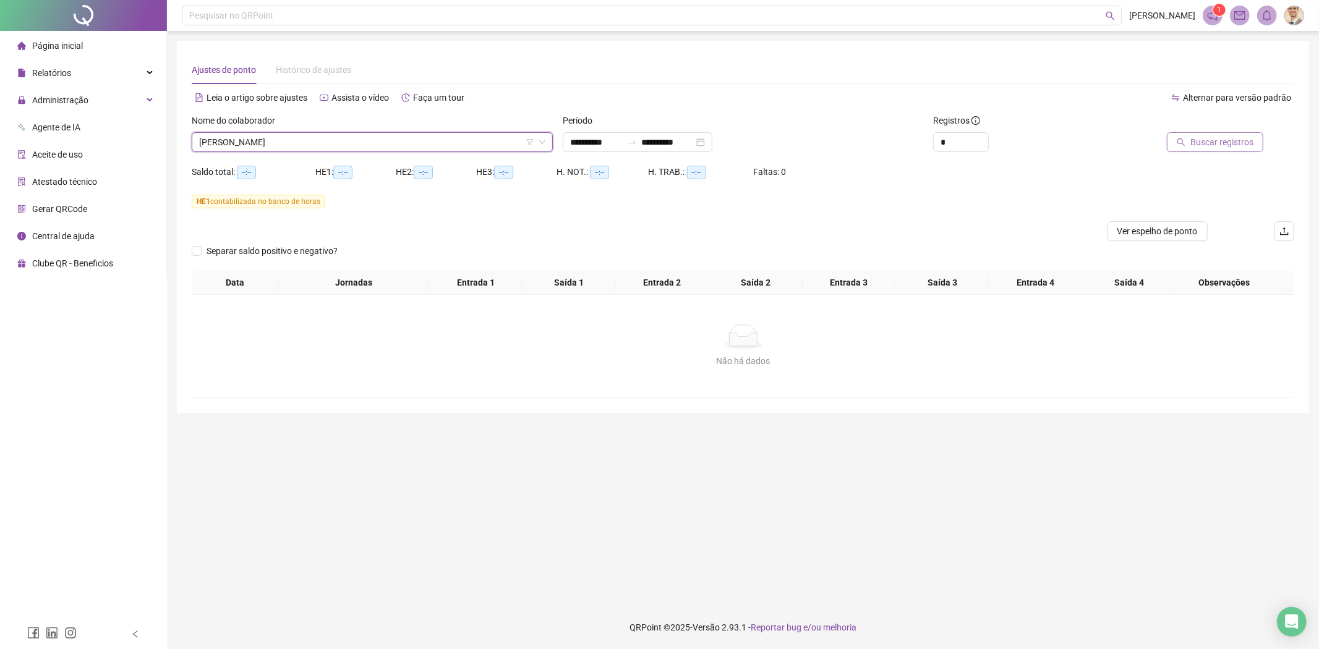
click at [1190, 138] on button "Buscar registros" at bounding box center [1215, 142] width 96 height 20
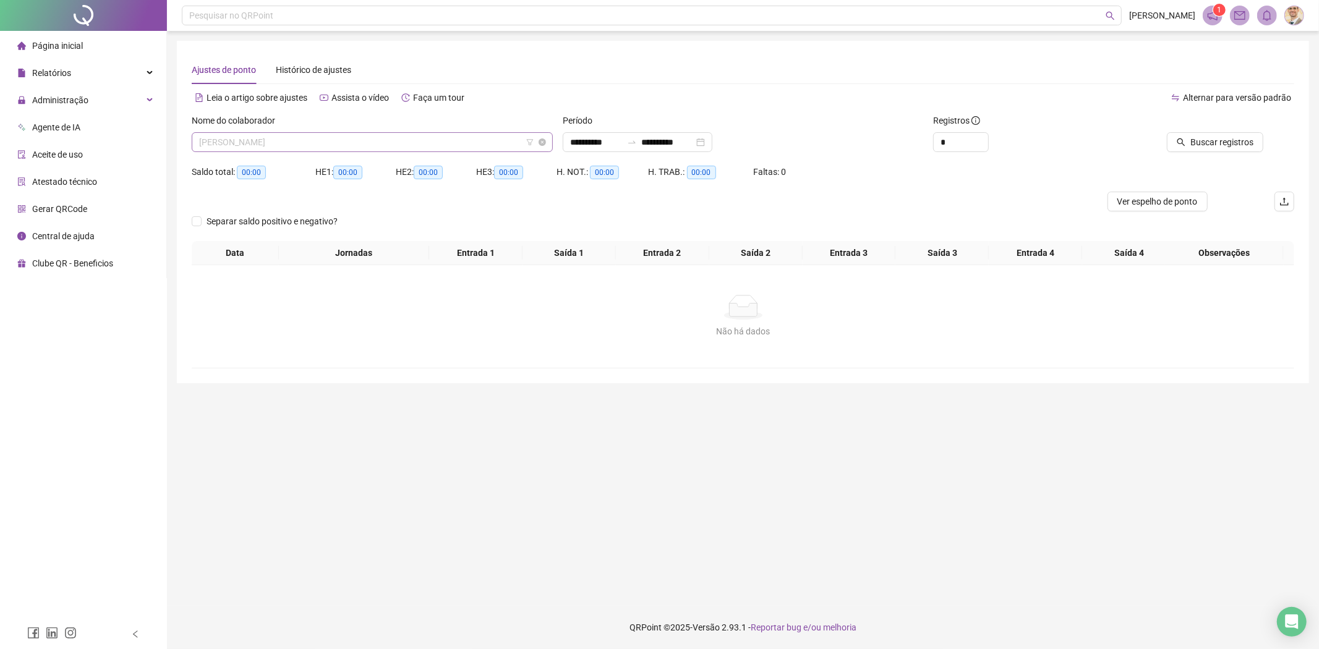
click at [393, 148] on span "[PERSON_NAME]" at bounding box center [372, 142] width 346 height 19
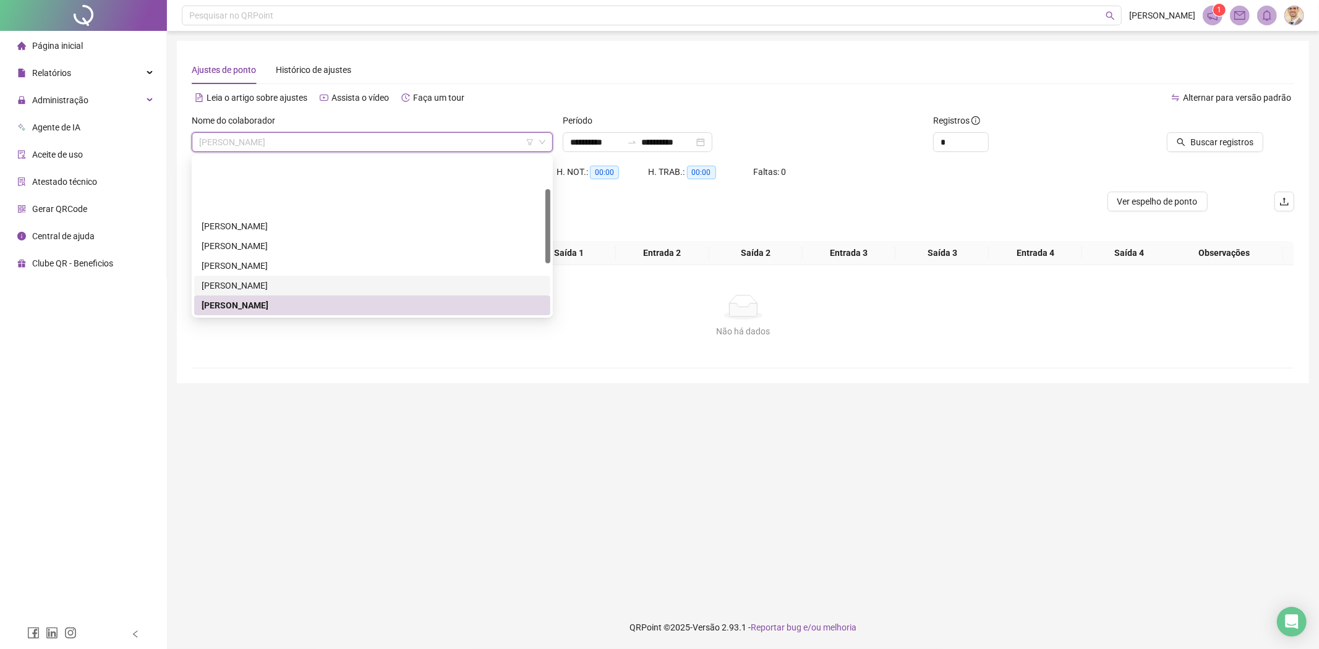
scroll to position [69, 0]
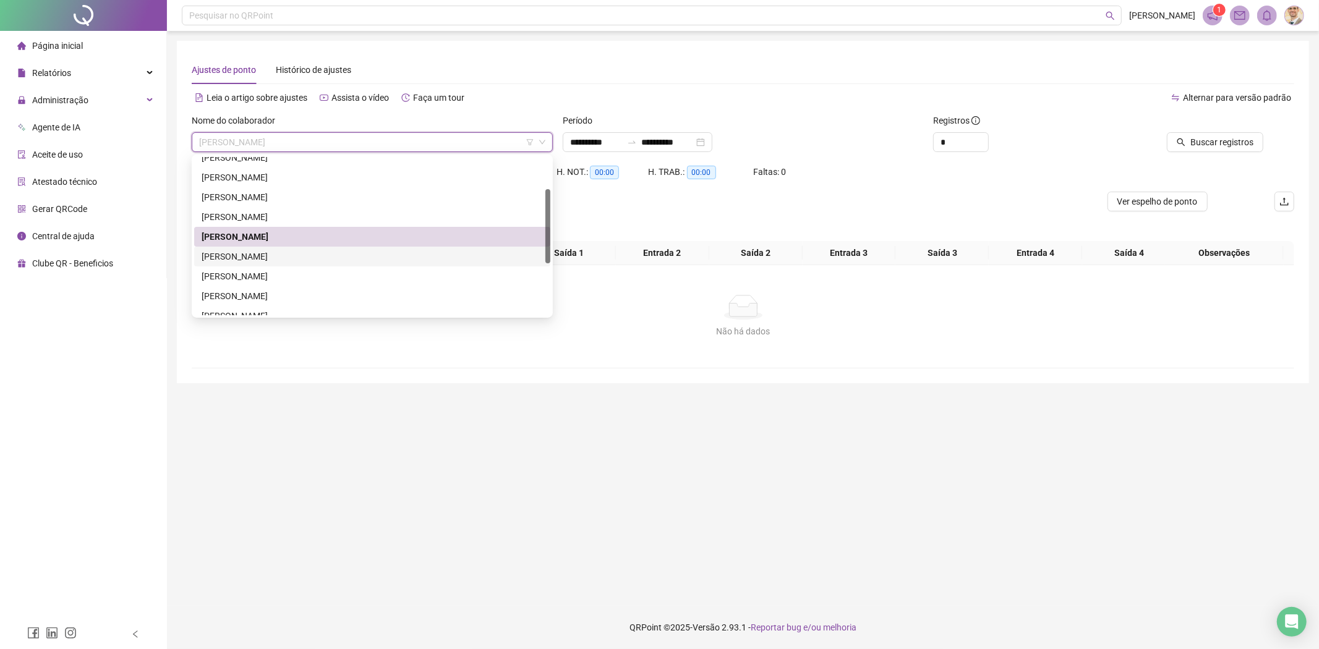
click at [289, 252] on div "[PERSON_NAME]" at bounding box center [372, 257] width 341 height 14
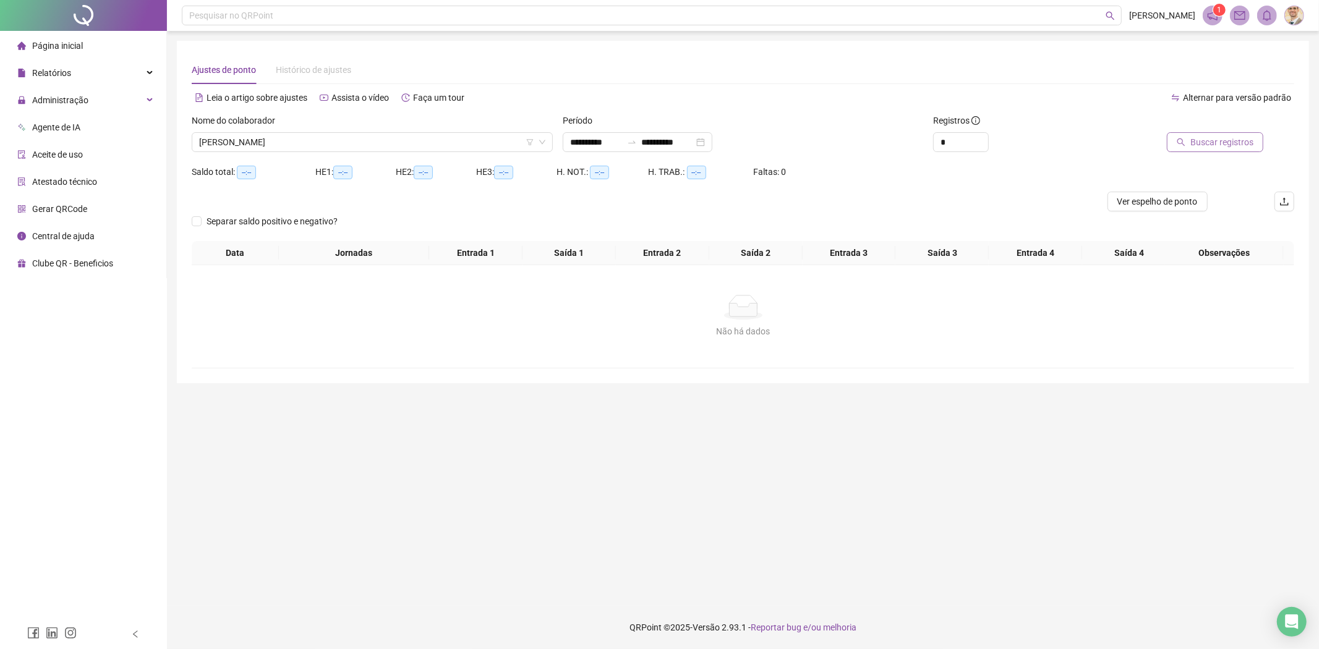
click at [1225, 147] on span "Buscar registros" at bounding box center [1221, 142] width 63 height 14
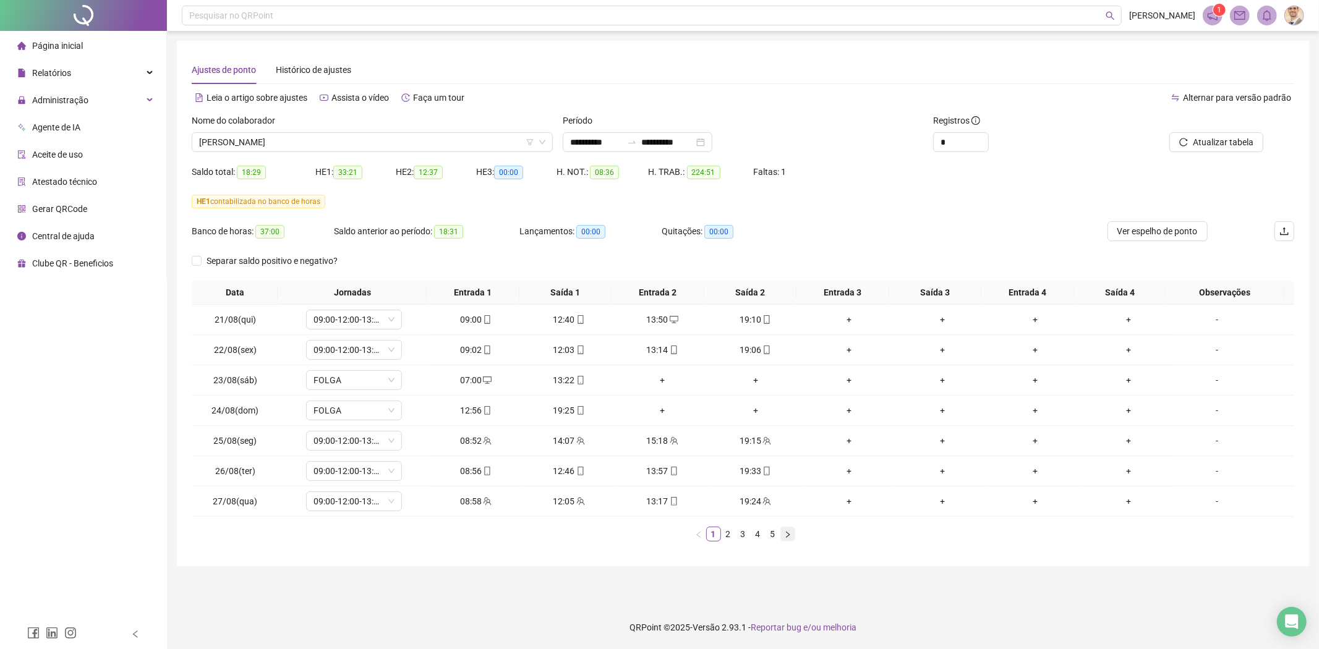
click at [790, 535] on icon "right" at bounding box center [787, 534] width 7 height 7
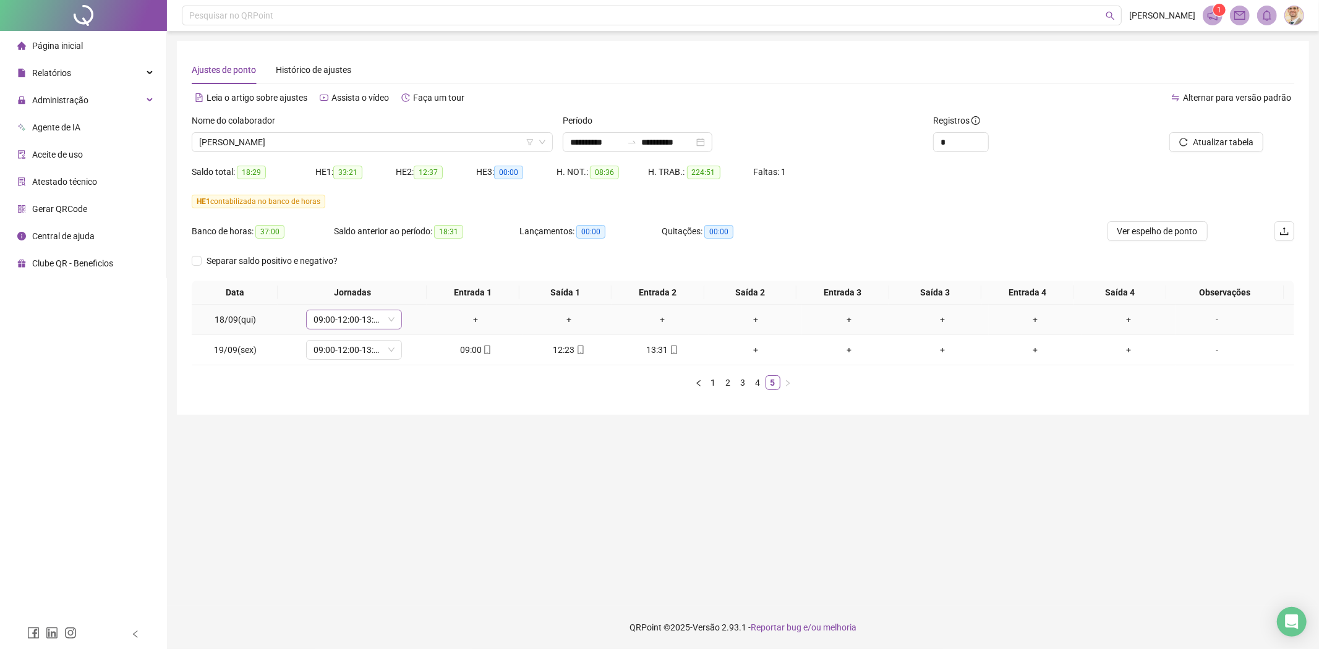
click at [388, 322] on icon "down" at bounding box center [391, 319] width 7 height 7
click at [388, 317] on icon "down" at bounding box center [391, 319] width 7 height 7
click at [366, 316] on span "09:00-12:00-13:12-19:00" at bounding box center [354, 319] width 81 height 19
click at [380, 459] on div "Folga compensatória" at bounding box center [374, 464] width 105 height 14
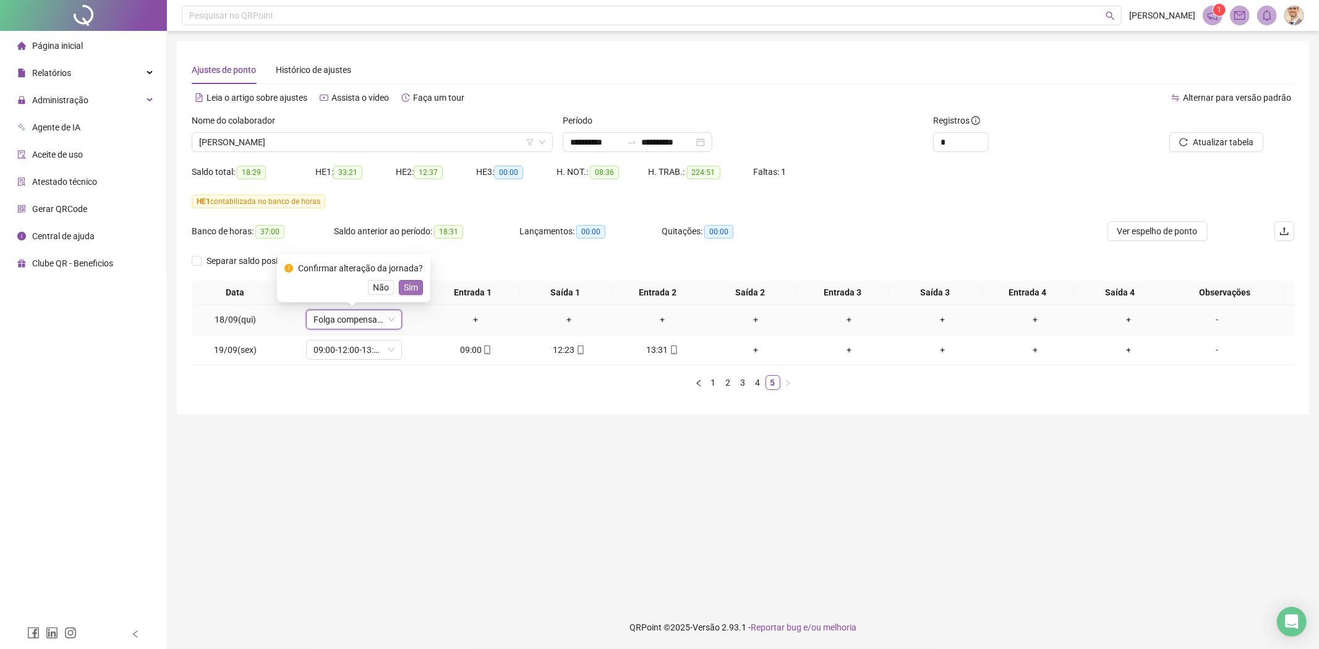
click at [405, 284] on span "Sim" at bounding box center [411, 288] width 14 height 14
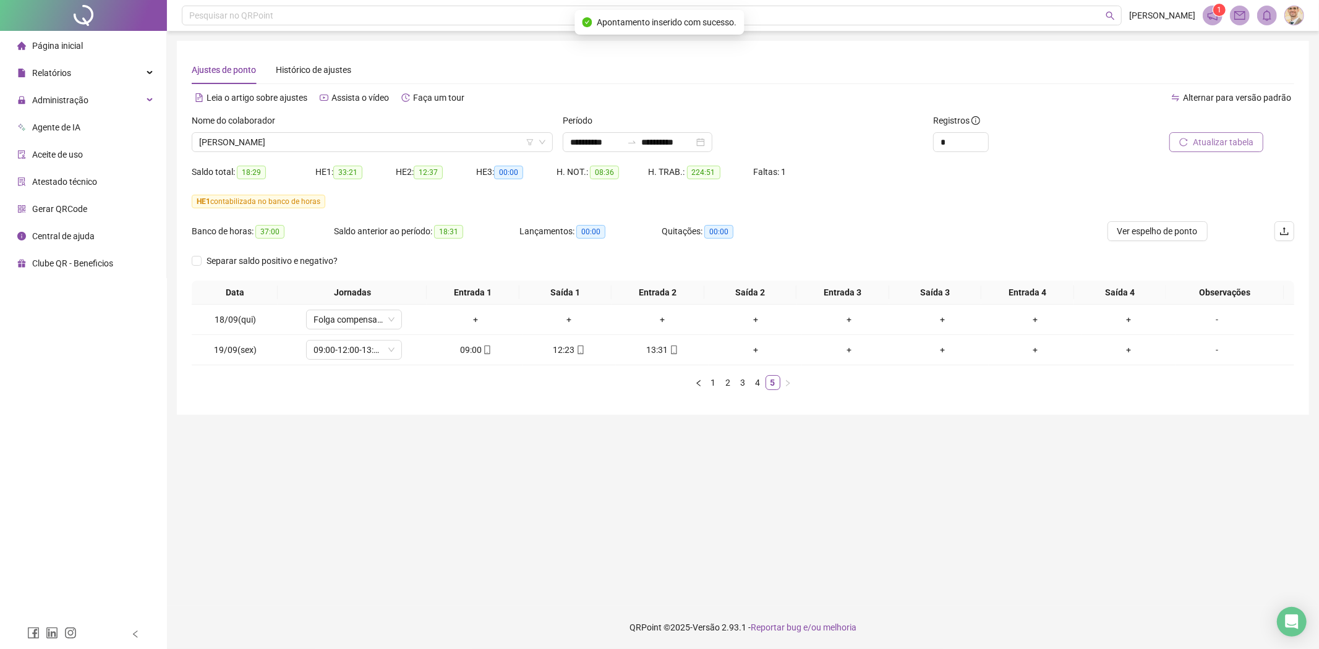
click at [1207, 142] on span "Atualizar tabela" at bounding box center [1223, 142] width 61 height 14
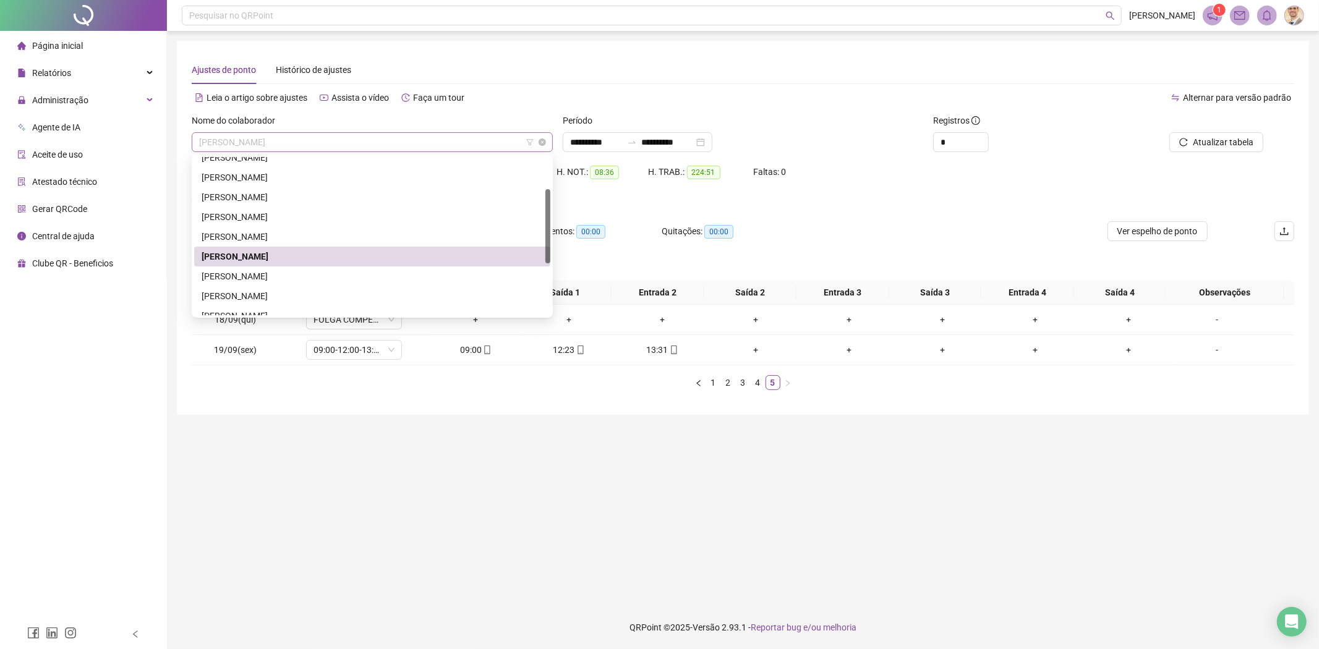
click at [417, 139] on span "[PERSON_NAME]" at bounding box center [372, 142] width 346 height 19
click at [337, 281] on div "[PERSON_NAME]" at bounding box center [372, 277] width 341 height 14
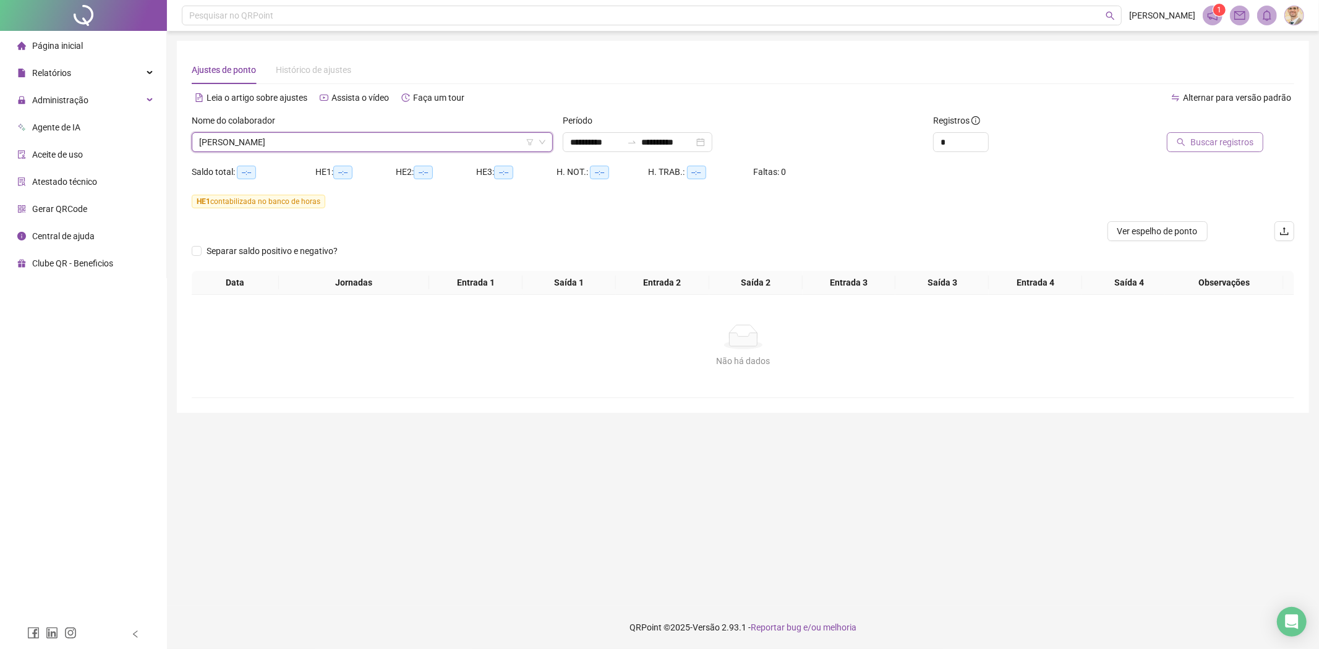
click at [1200, 145] on span "Buscar registros" at bounding box center [1221, 142] width 63 height 14
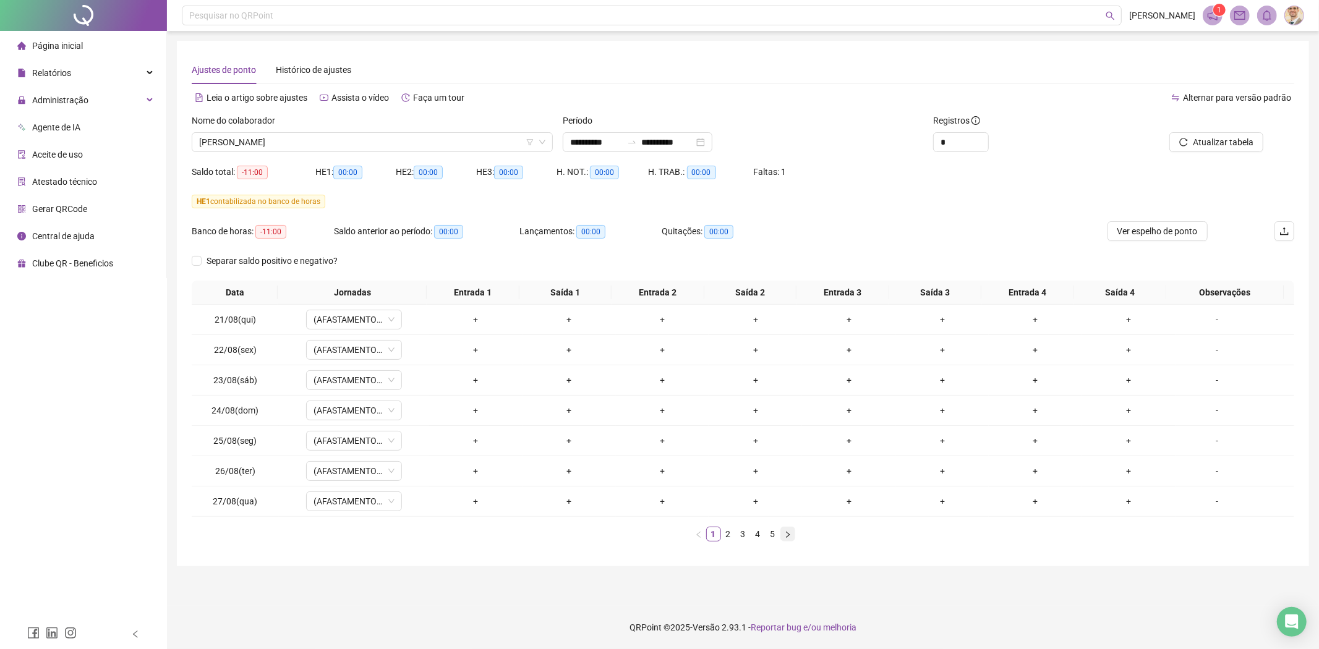
click at [784, 531] on icon "right" at bounding box center [787, 534] width 7 height 7
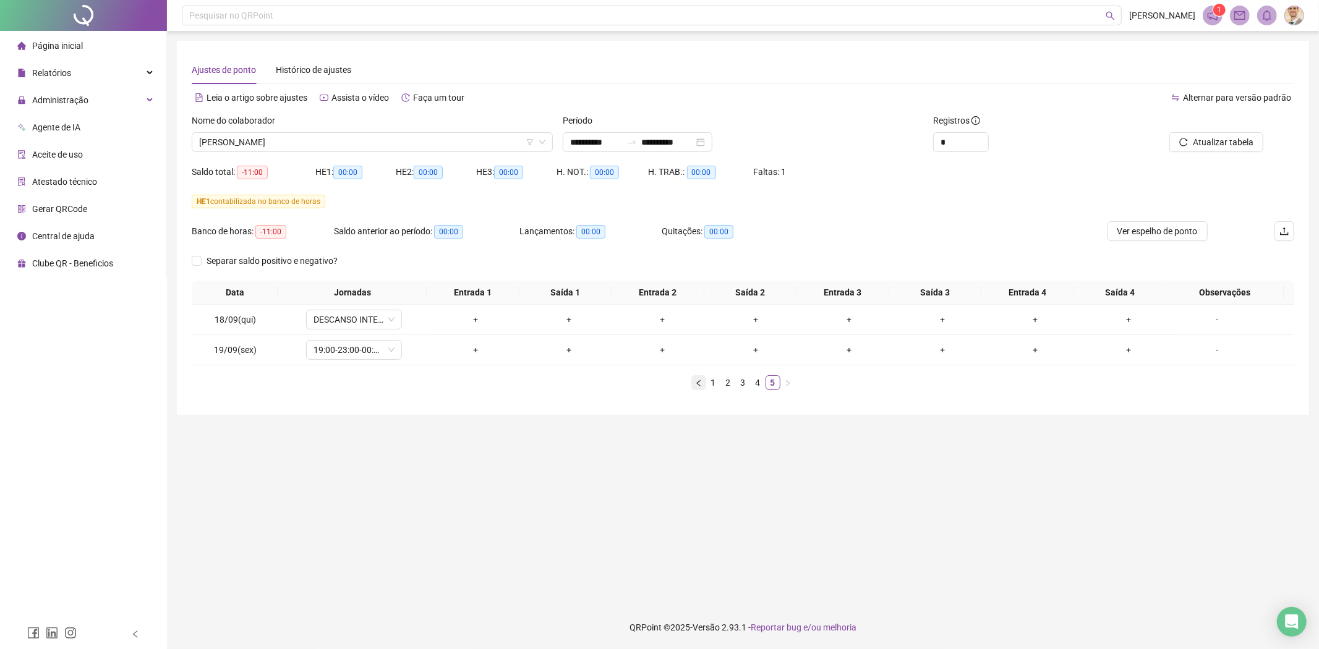
click at [697, 378] on button "button" at bounding box center [698, 382] width 15 height 15
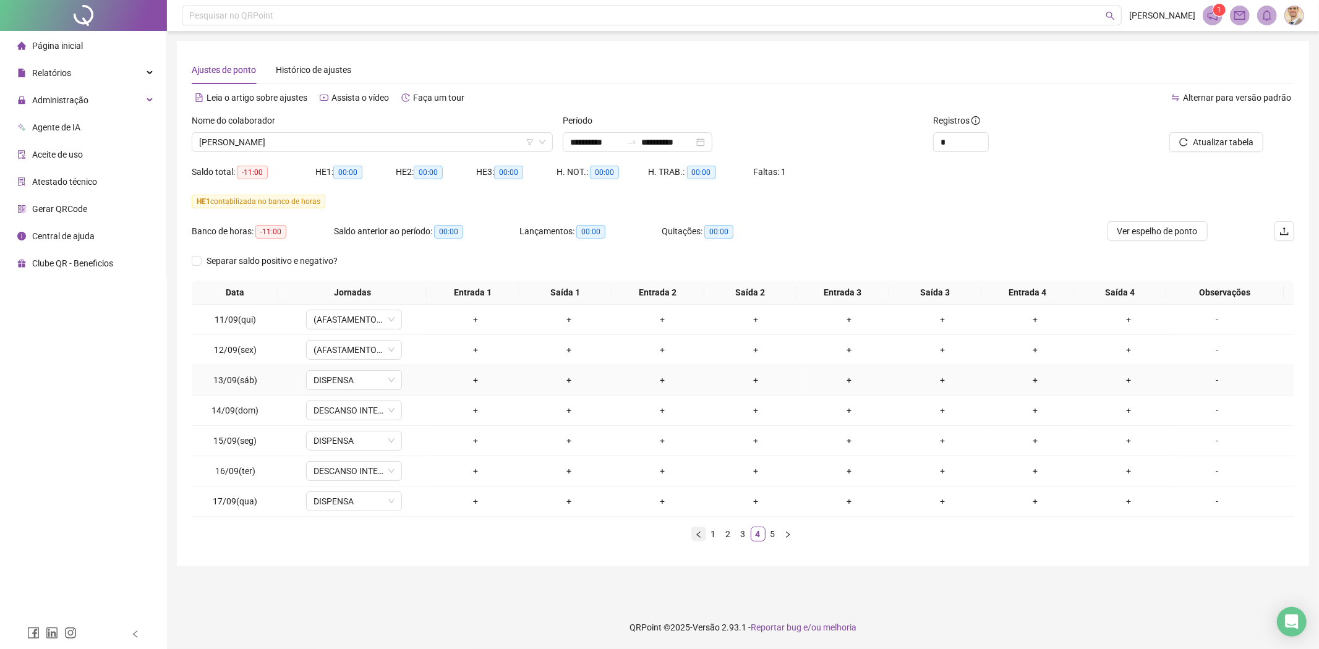
click at [697, 378] on div "+" at bounding box center [662, 380] width 83 height 14
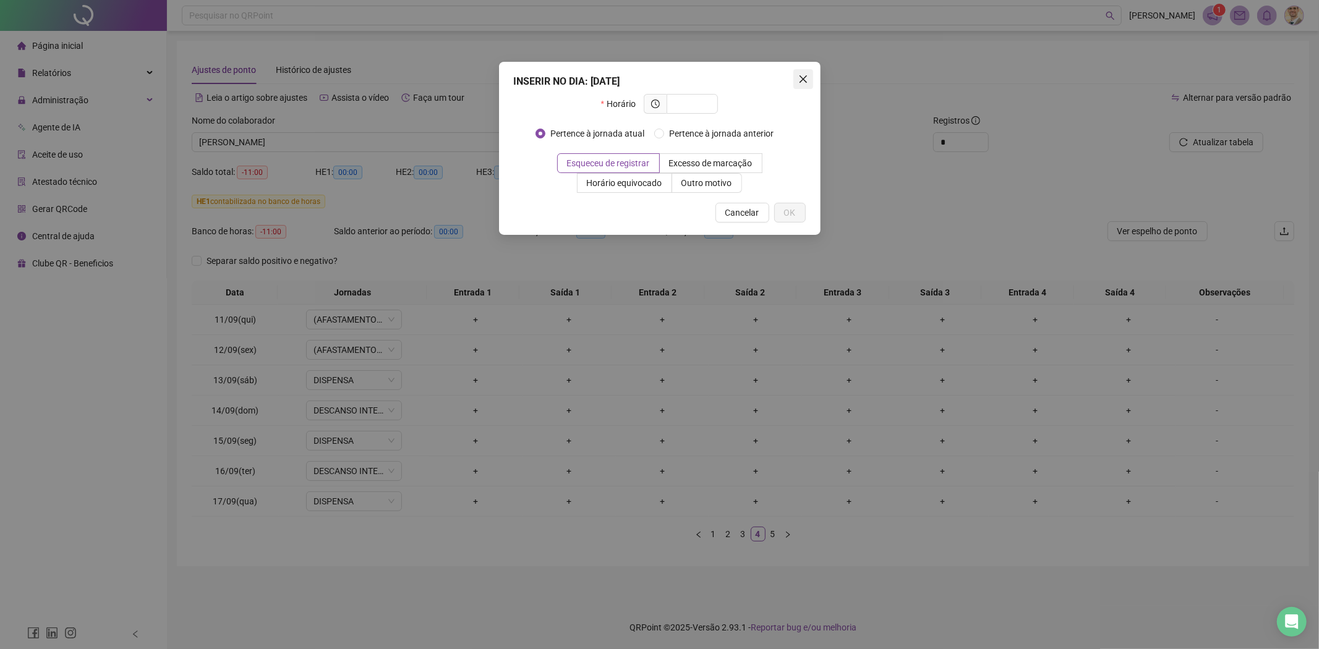
click at [804, 82] on icon "close" at bounding box center [803, 79] width 10 height 10
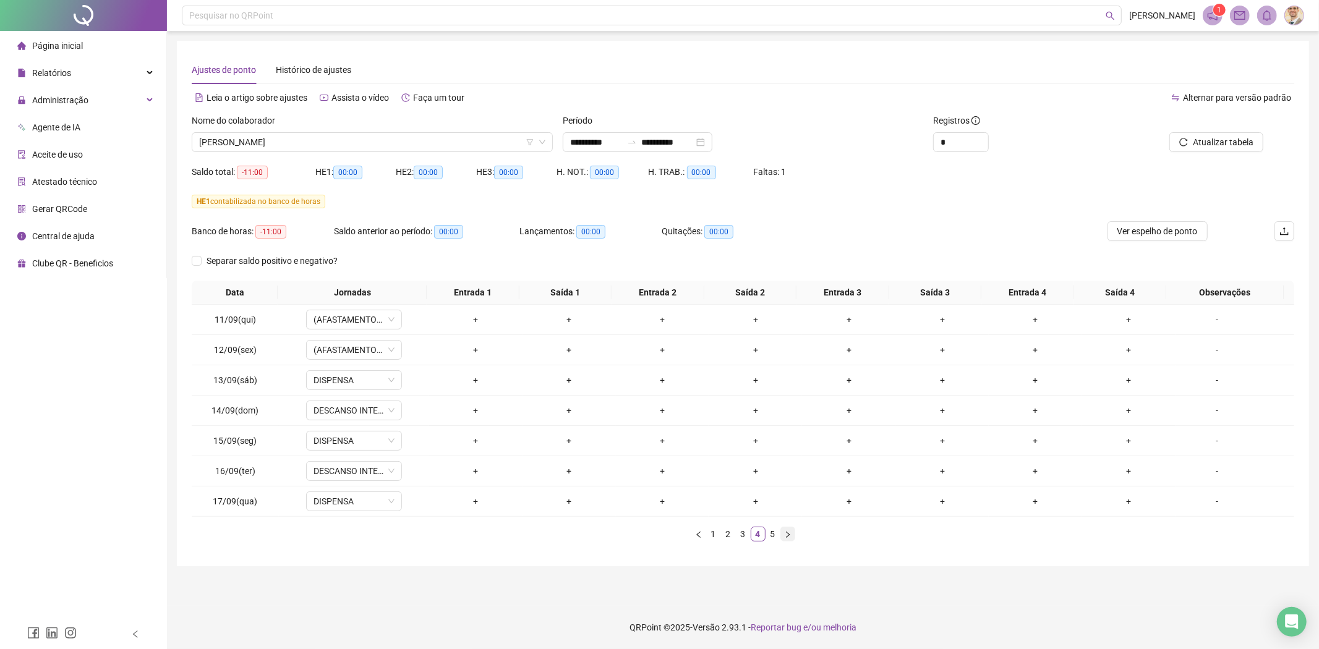
click at [784, 535] on icon "right" at bounding box center [787, 534] width 7 height 7
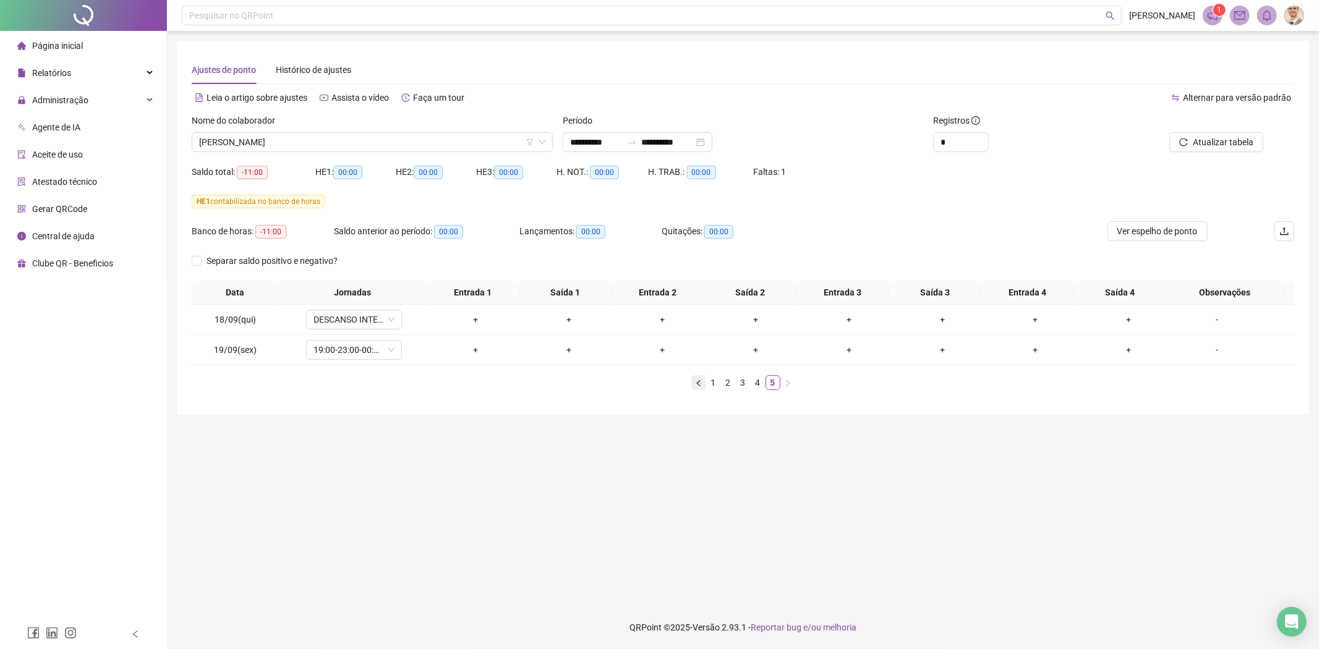
click at [695, 380] on icon "left" at bounding box center [698, 383] width 7 height 7
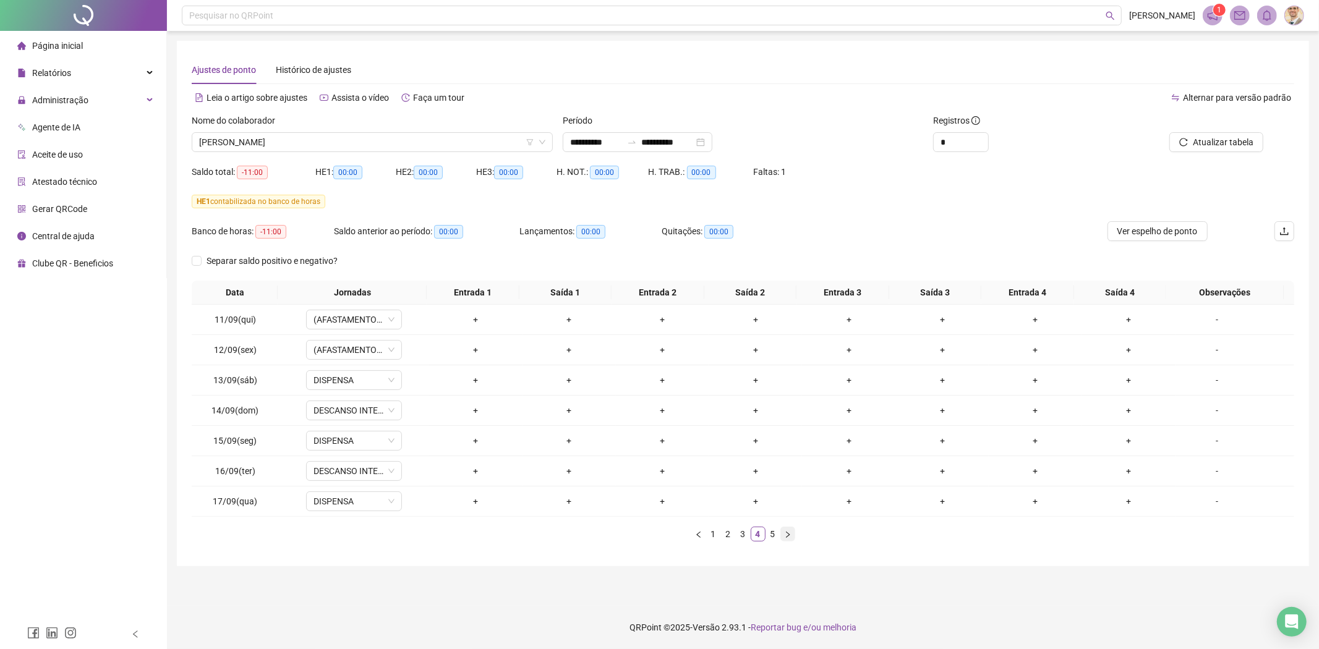
click at [785, 537] on icon "right" at bounding box center [787, 534] width 7 height 7
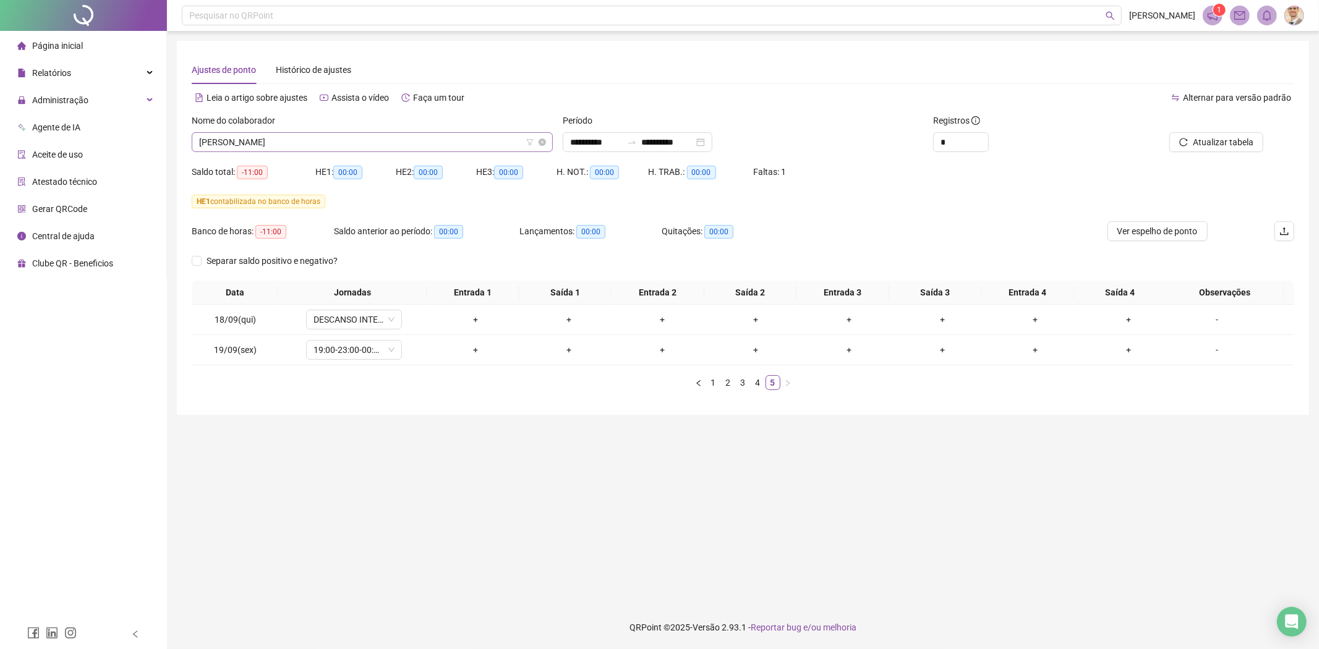
click at [417, 143] on span "[PERSON_NAME]" at bounding box center [372, 142] width 346 height 19
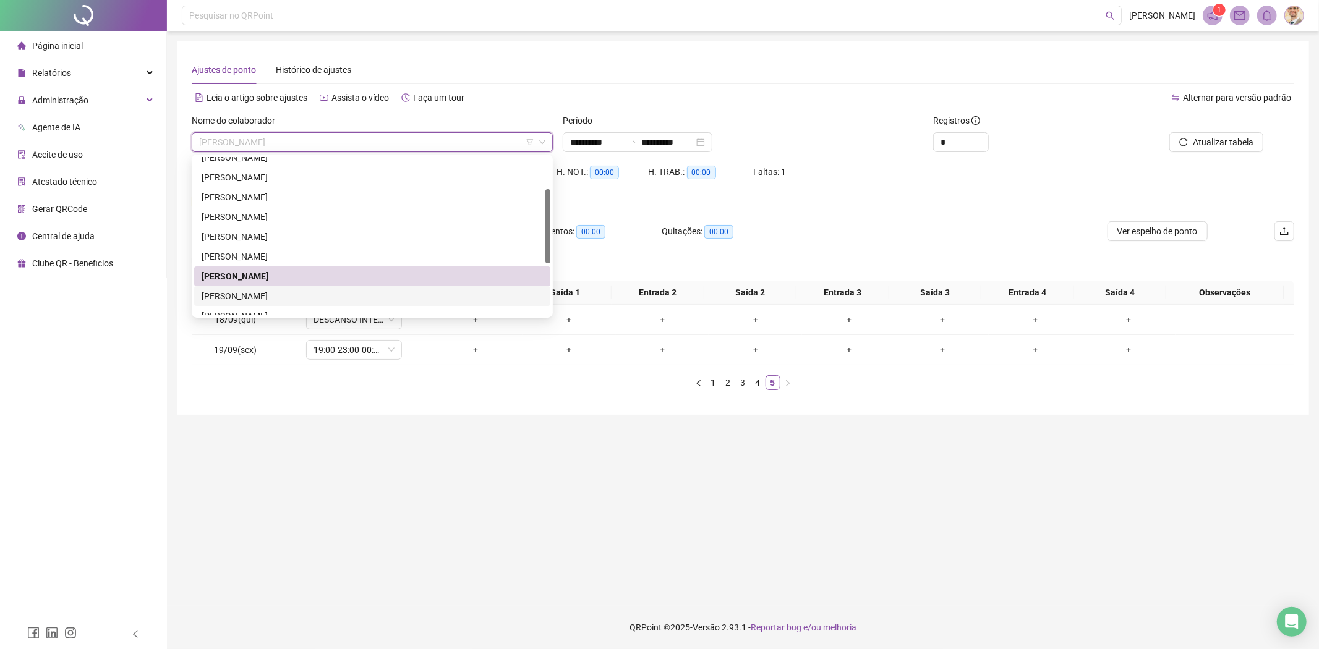
click at [311, 296] on div "[PERSON_NAME]" at bounding box center [372, 296] width 341 height 14
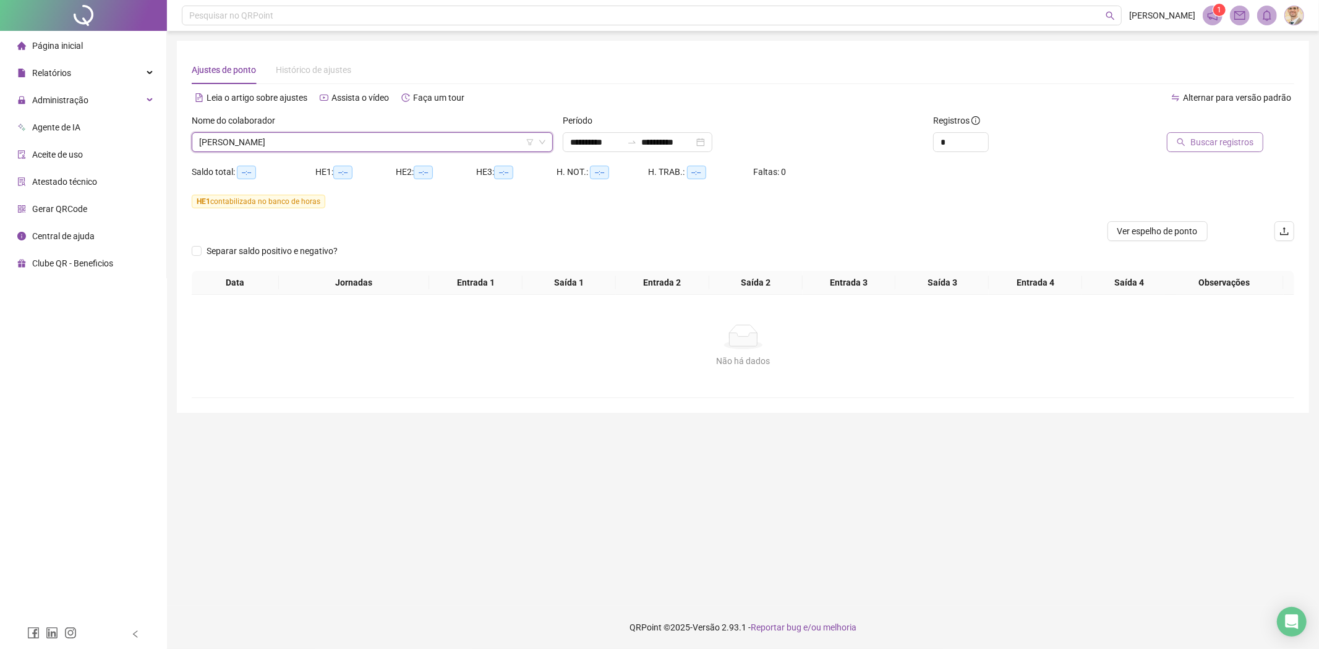
click at [1203, 137] on span "Buscar registros" at bounding box center [1221, 142] width 63 height 14
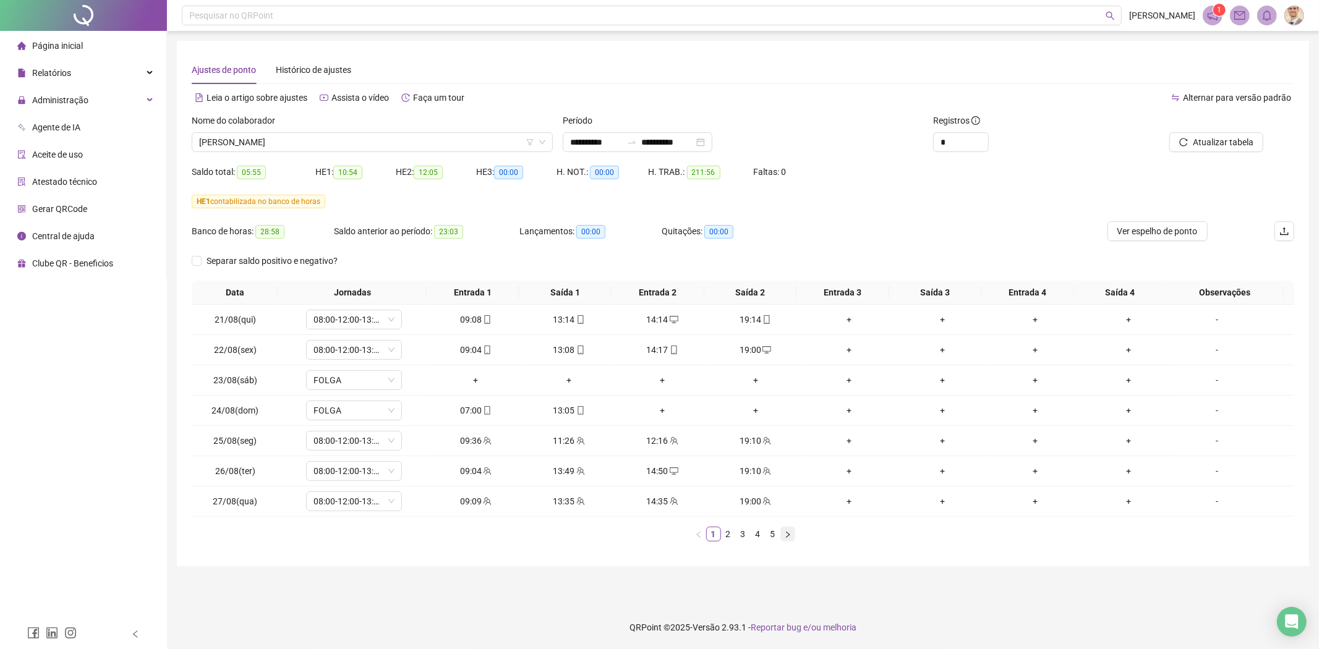
click at [788, 532] on icon "right" at bounding box center [787, 534] width 7 height 7
click at [694, 536] on button "button" at bounding box center [698, 534] width 15 height 15
click at [790, 534] on icon "right" at bounding box center [787, 534] width 7 height 7
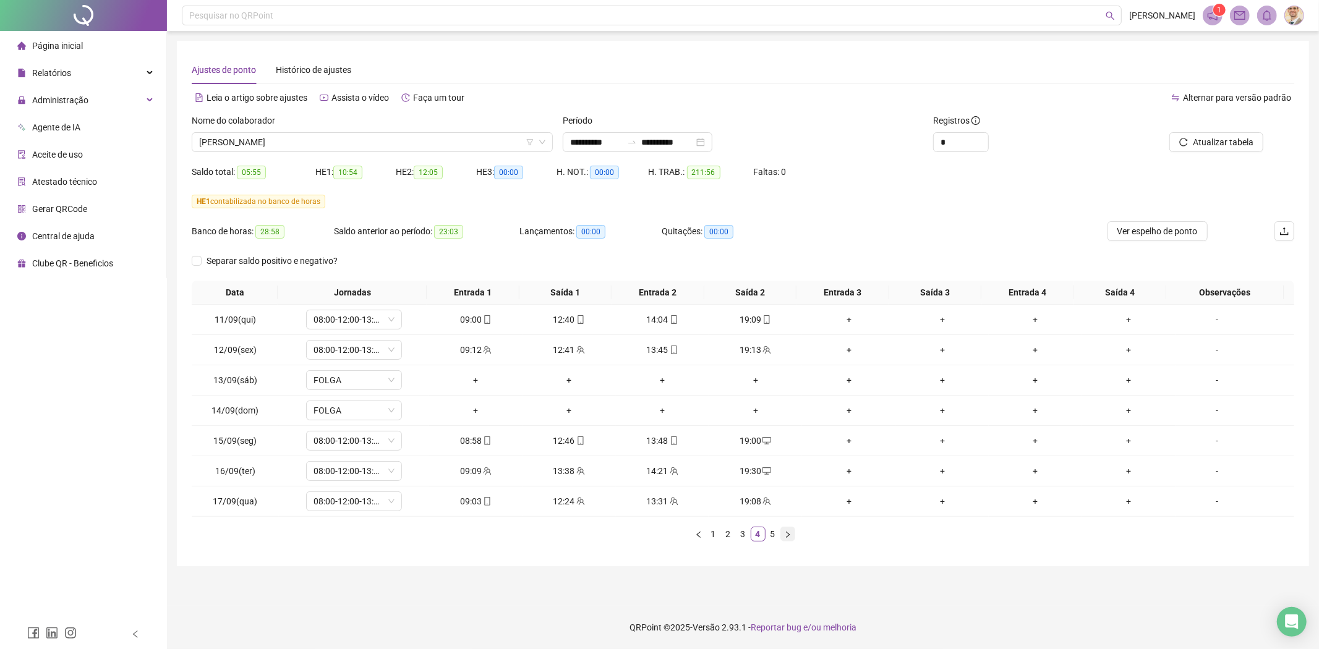
click at [790, 534] on icon "right" at bounding box center [787, 534] width 7 height 7
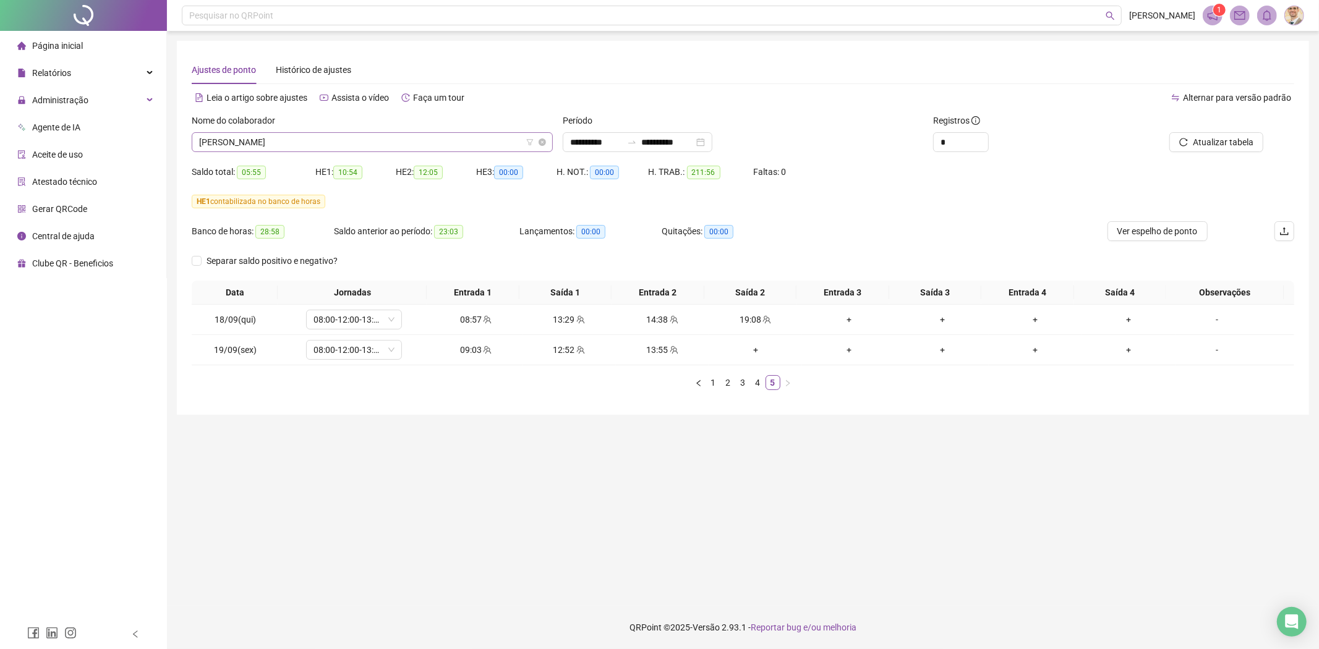
click at [399, 150] on span "[PERSON_NAME]" at bounding box center [372, 142] width 346 height 19
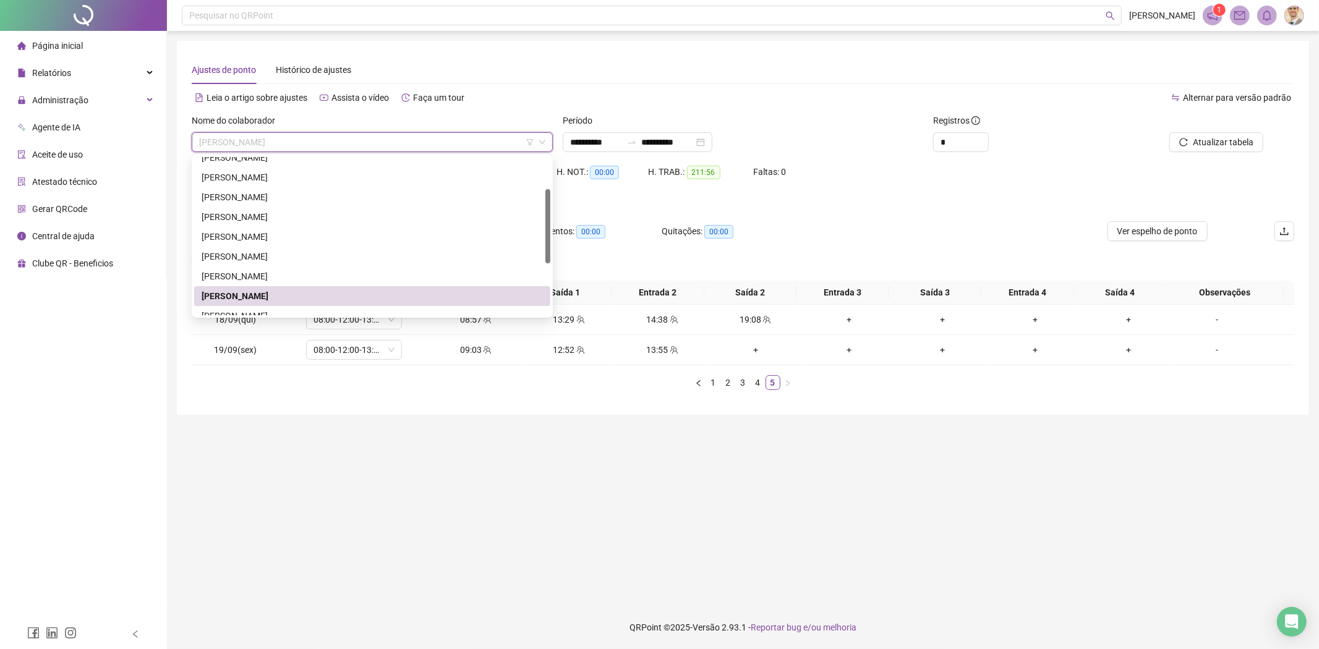
scroll to position [137, 0]
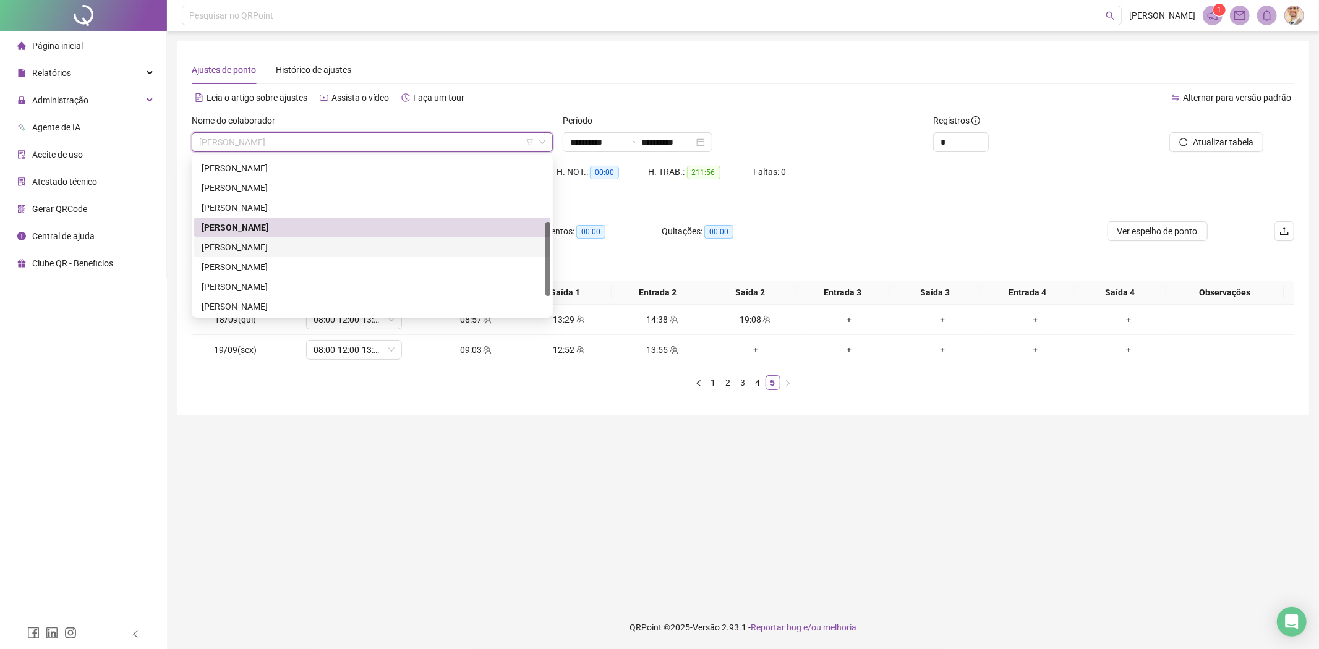
click at [301, 244] on div "[PERSON_NAME]" at bounding box center [372, 248] width 341 height 14
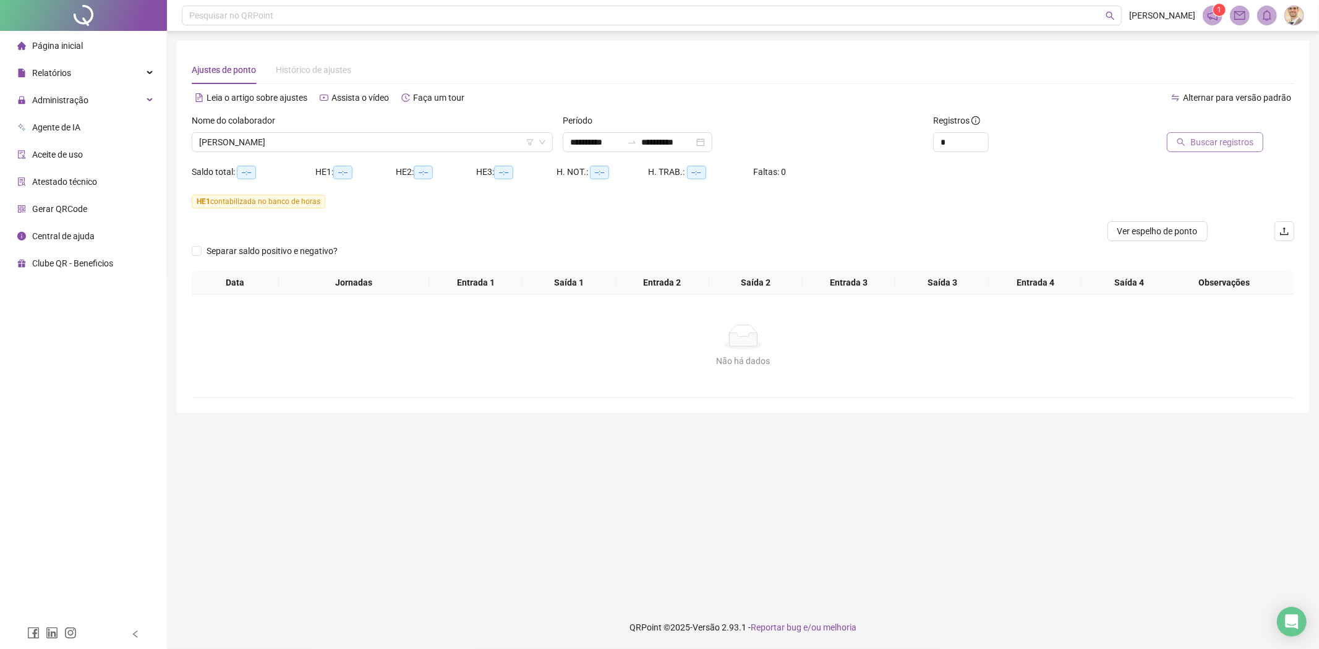
click at [1229, 143] on span "Buscar registros" at bounding box center [1221, 142] width 63 height 14
